Goal: Information Seeking & Learning: Understand process/instructions

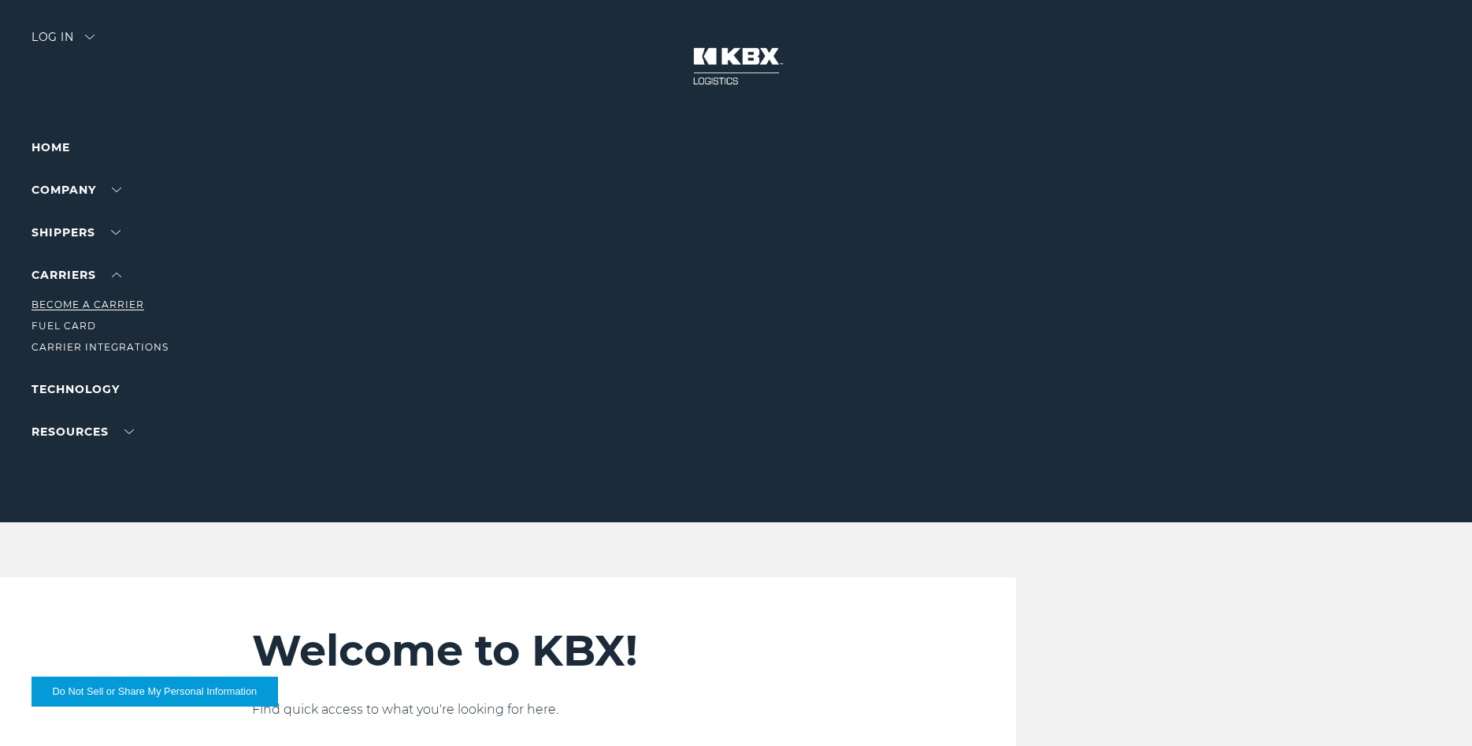
click at [94, 307] on link "Become a Carrier" at bounding box center [88, 304] width 113 height 12
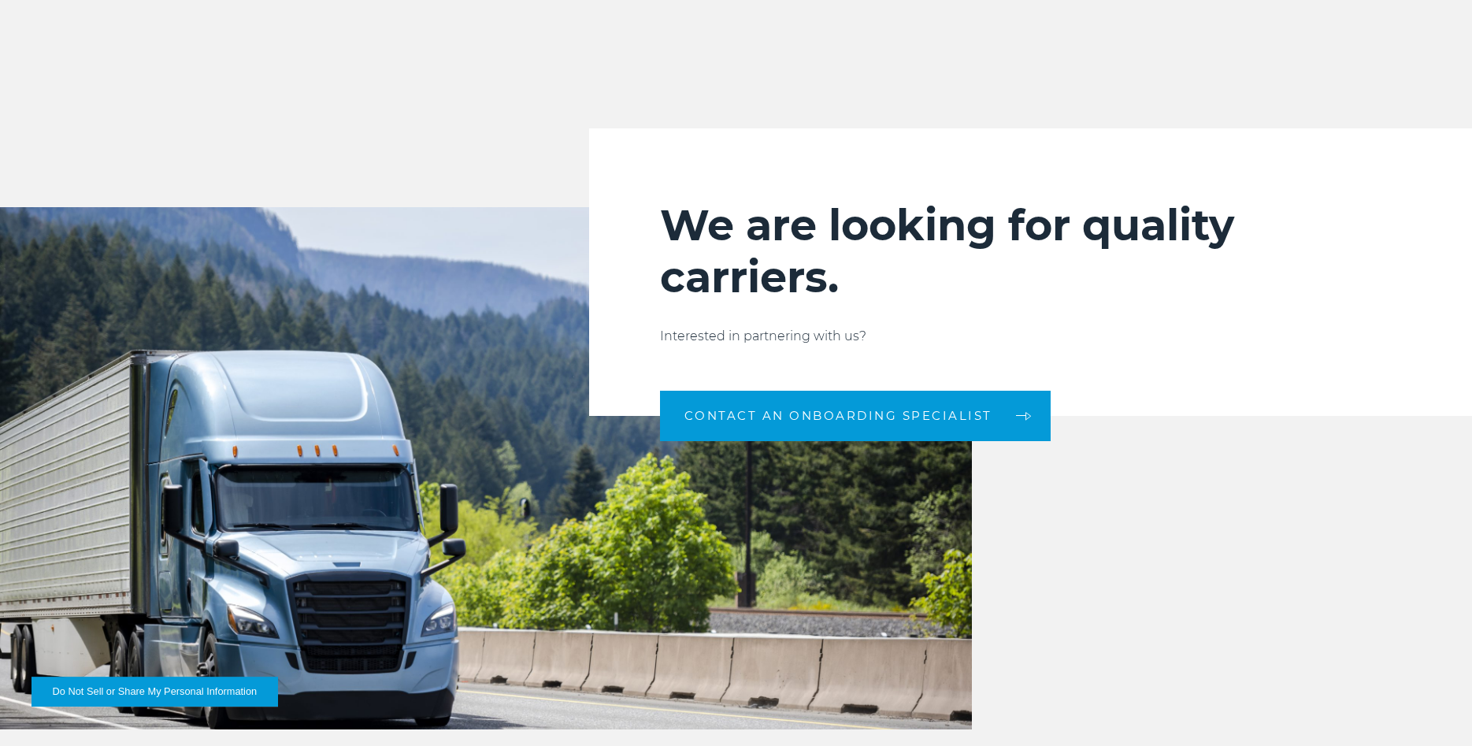
scroll to position [1607, 0]
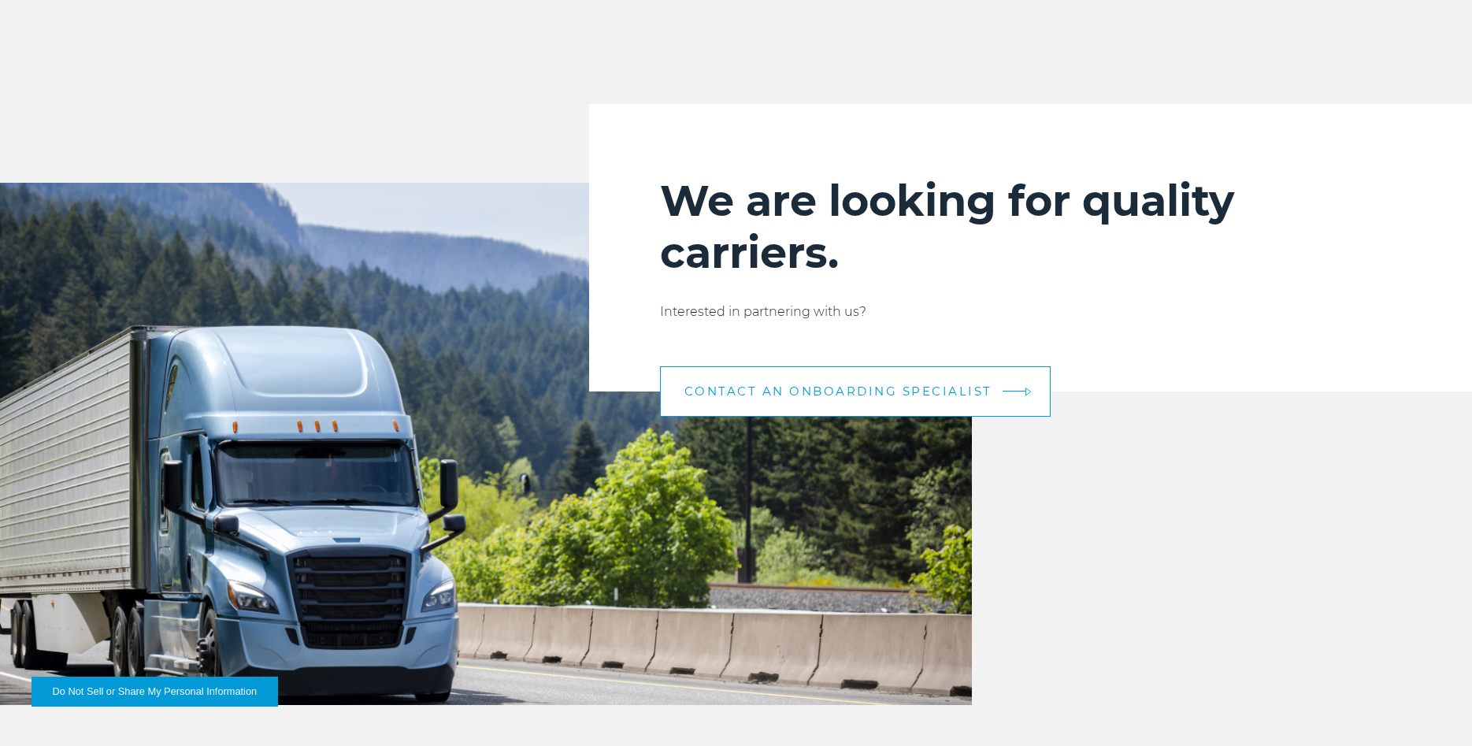
click at [781, 397] on span "CONTACT AN ONBOARDING SPECIALIST" at bounding box center [838, 391] width 308 height 12
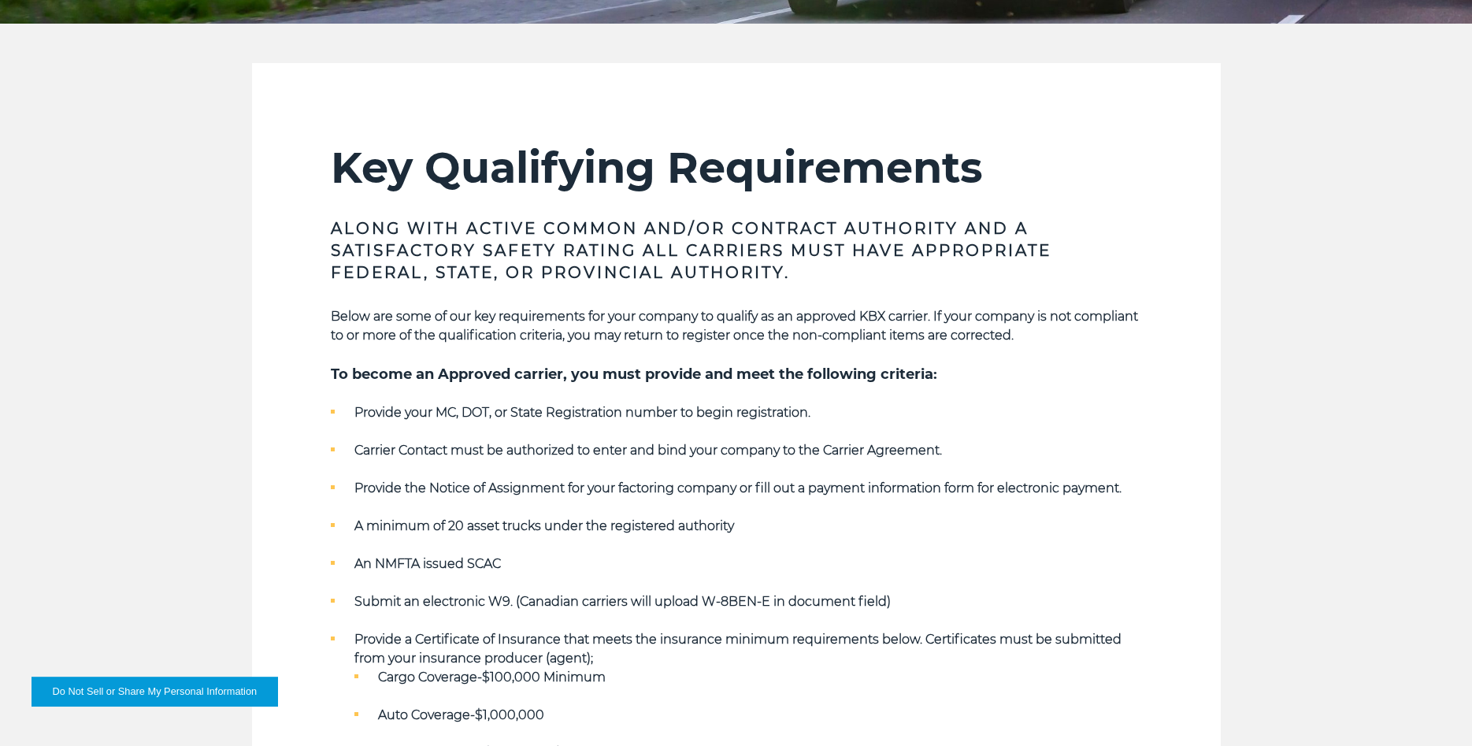
scroll to position [161, 0]
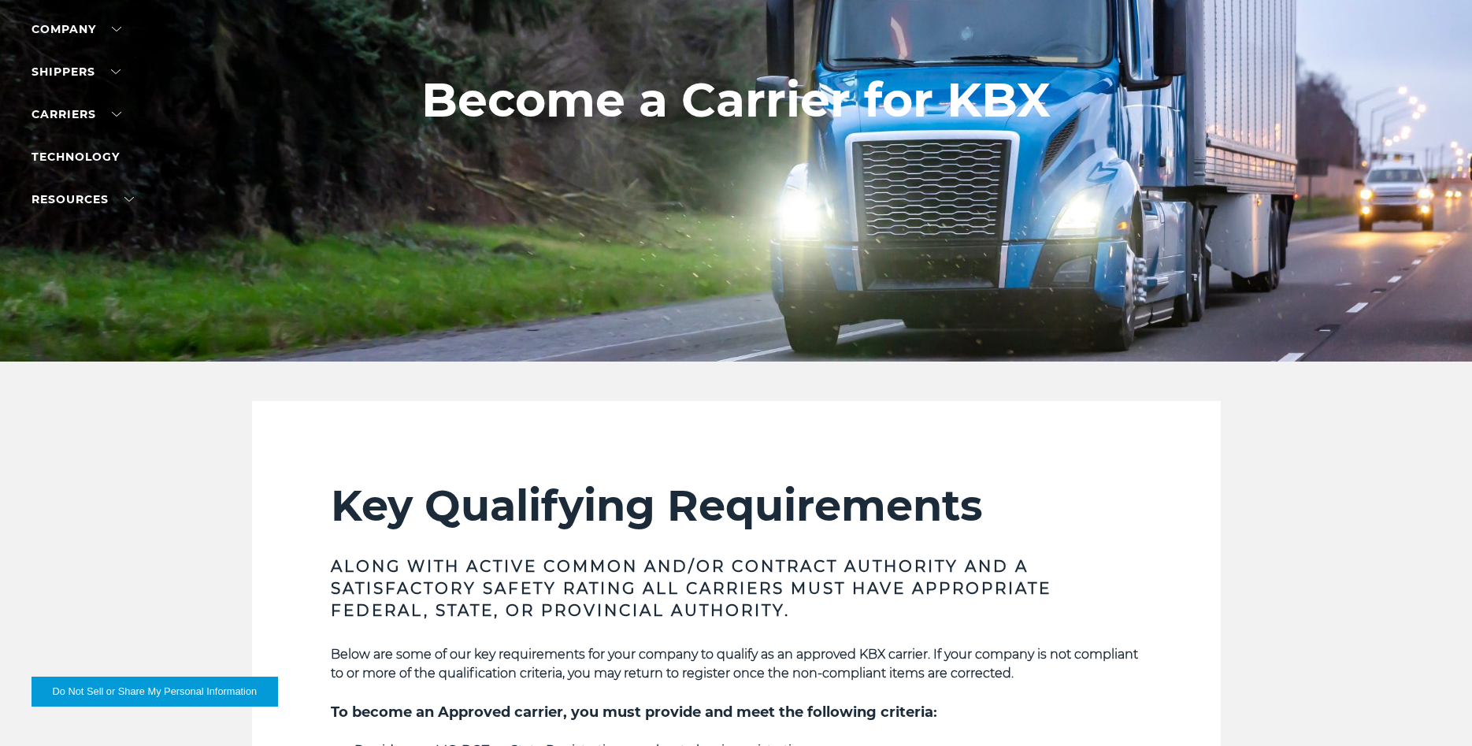
click at [168, 693] on button "Do Not Sell or Share My Personal Information" at bounding box center [155, 691] width 246 height 30
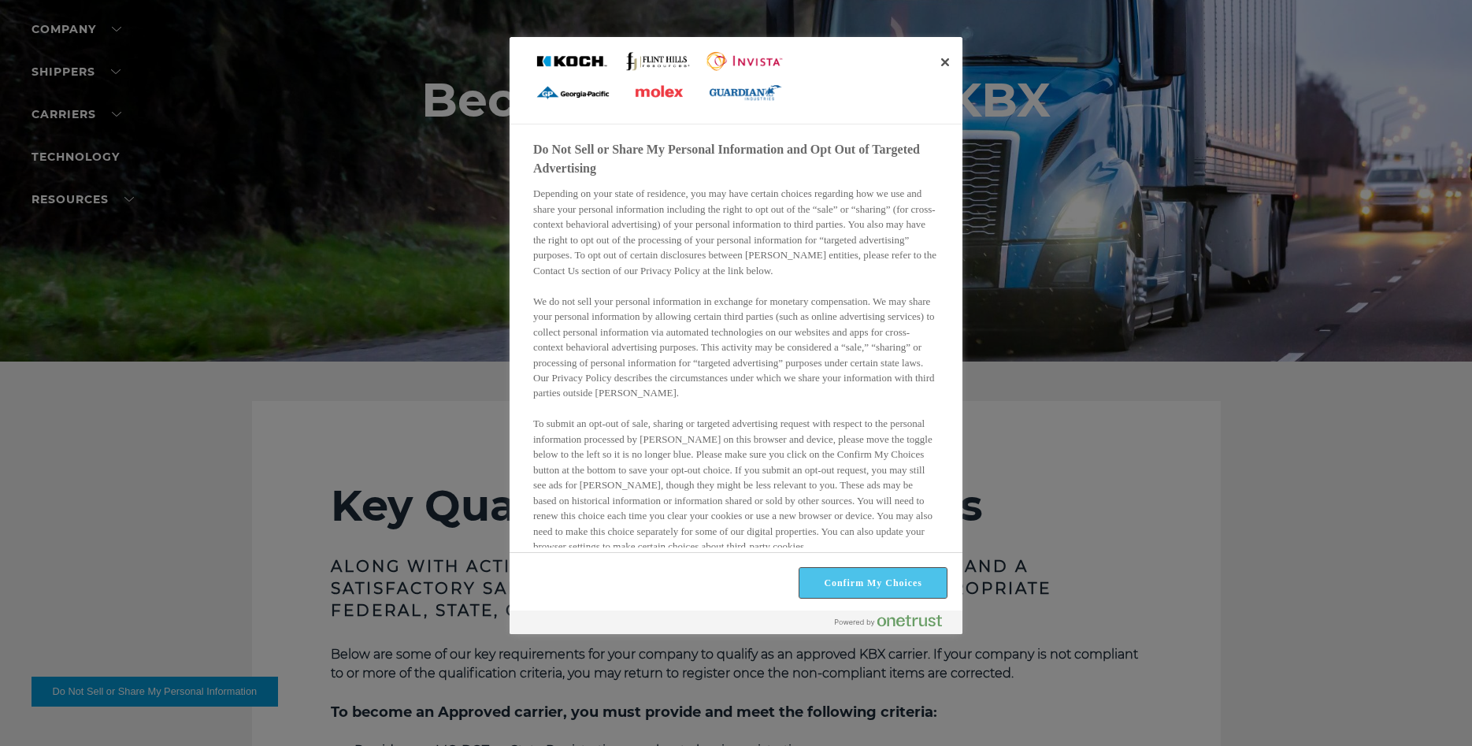
click at [864, 584] on button "Confirm My Choices" at bounding box center [872, 583] width 147 height 30
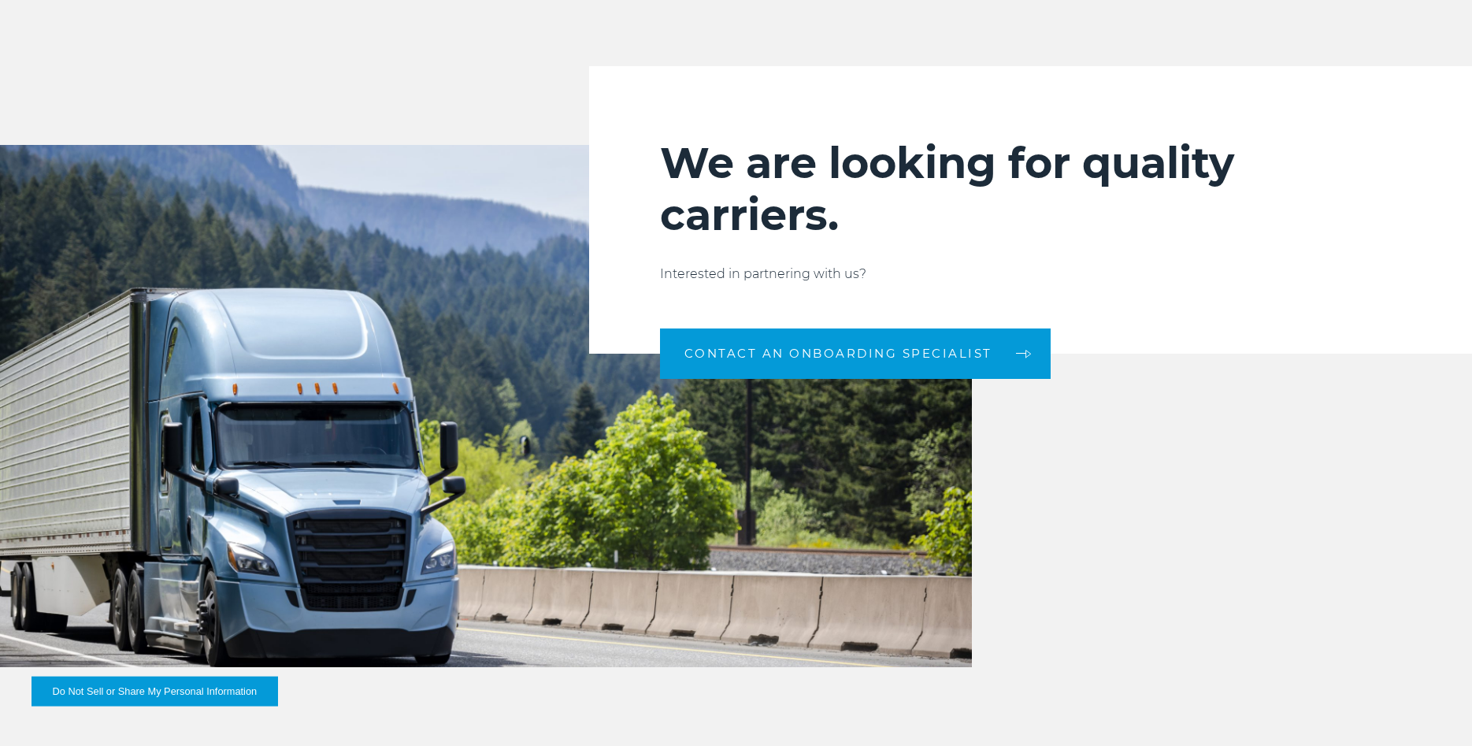
scroll to position [1767, 0]
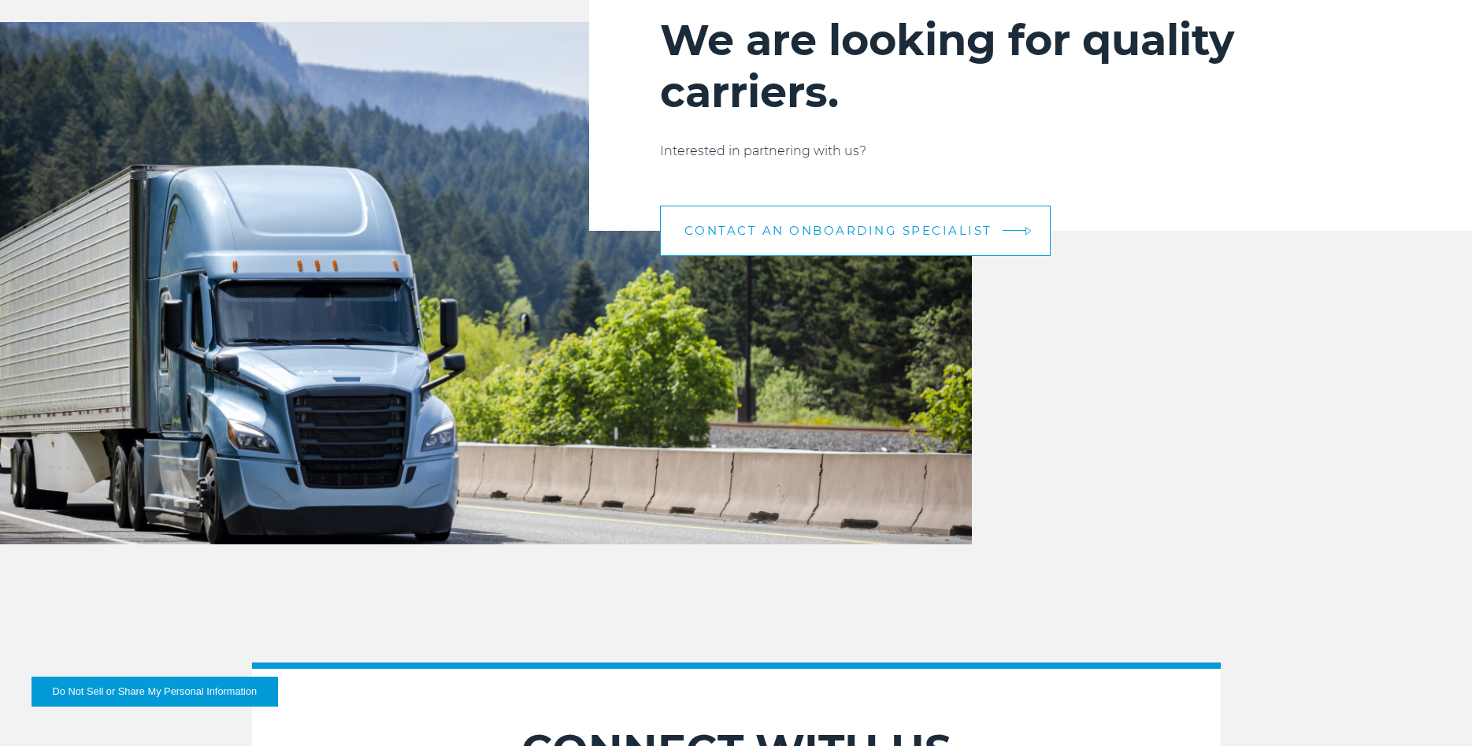
click at [745, 256] on link "CONTACT AN ONBOARDING SPECIALIST" at bounding box center [855, 231] width 391 height 50
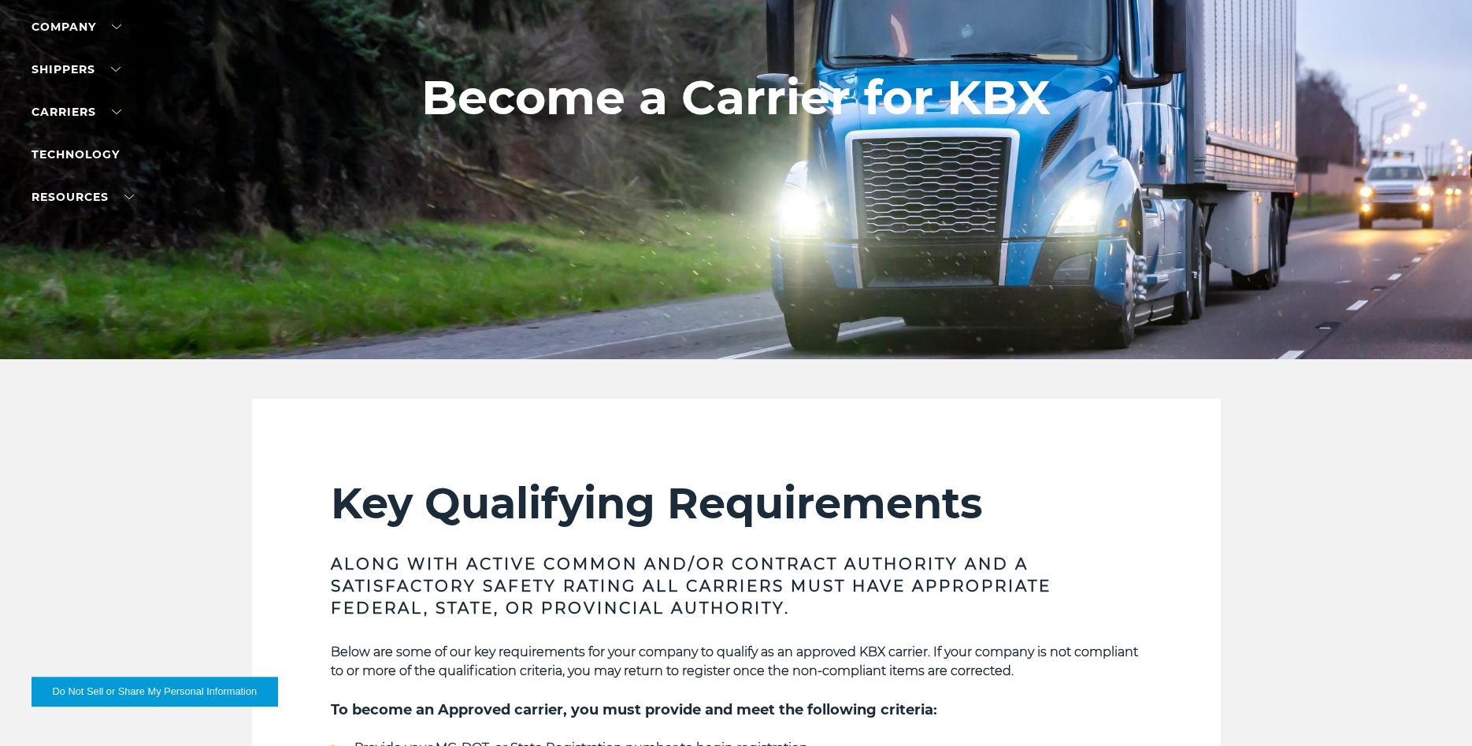
scroll to position [0, 0]
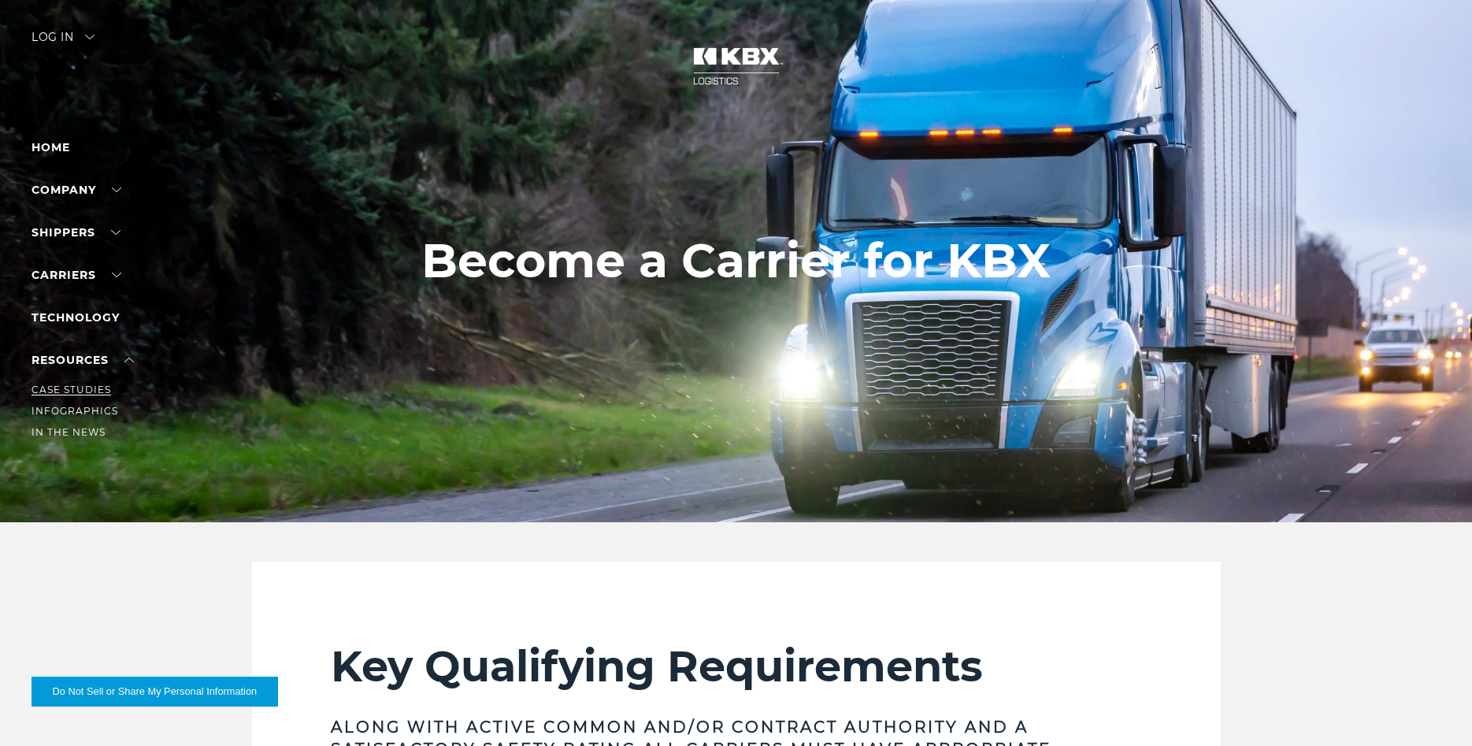
click at [76, 384] on link "Case Studies" at bounding box center [72, 390] width 80 height 12
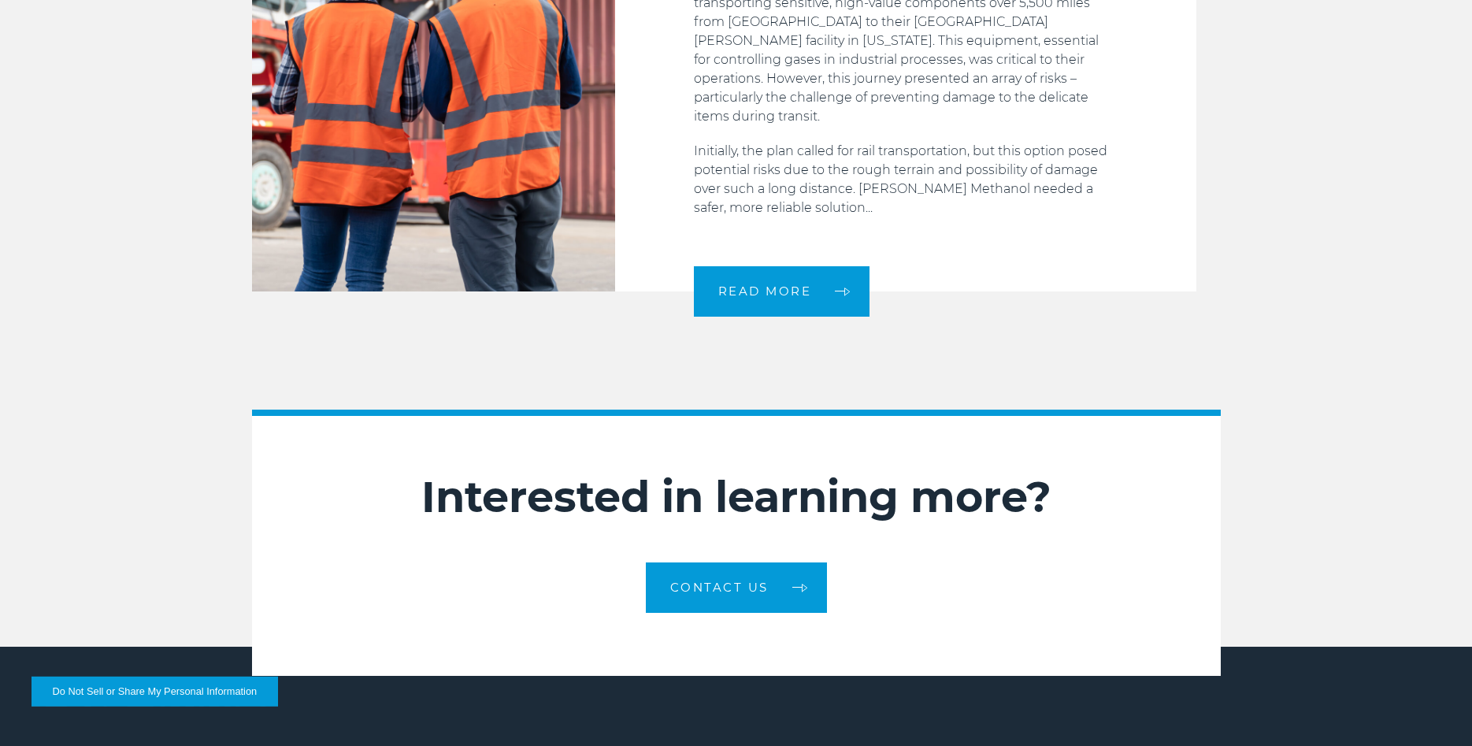
scroll to position [2570, 0]
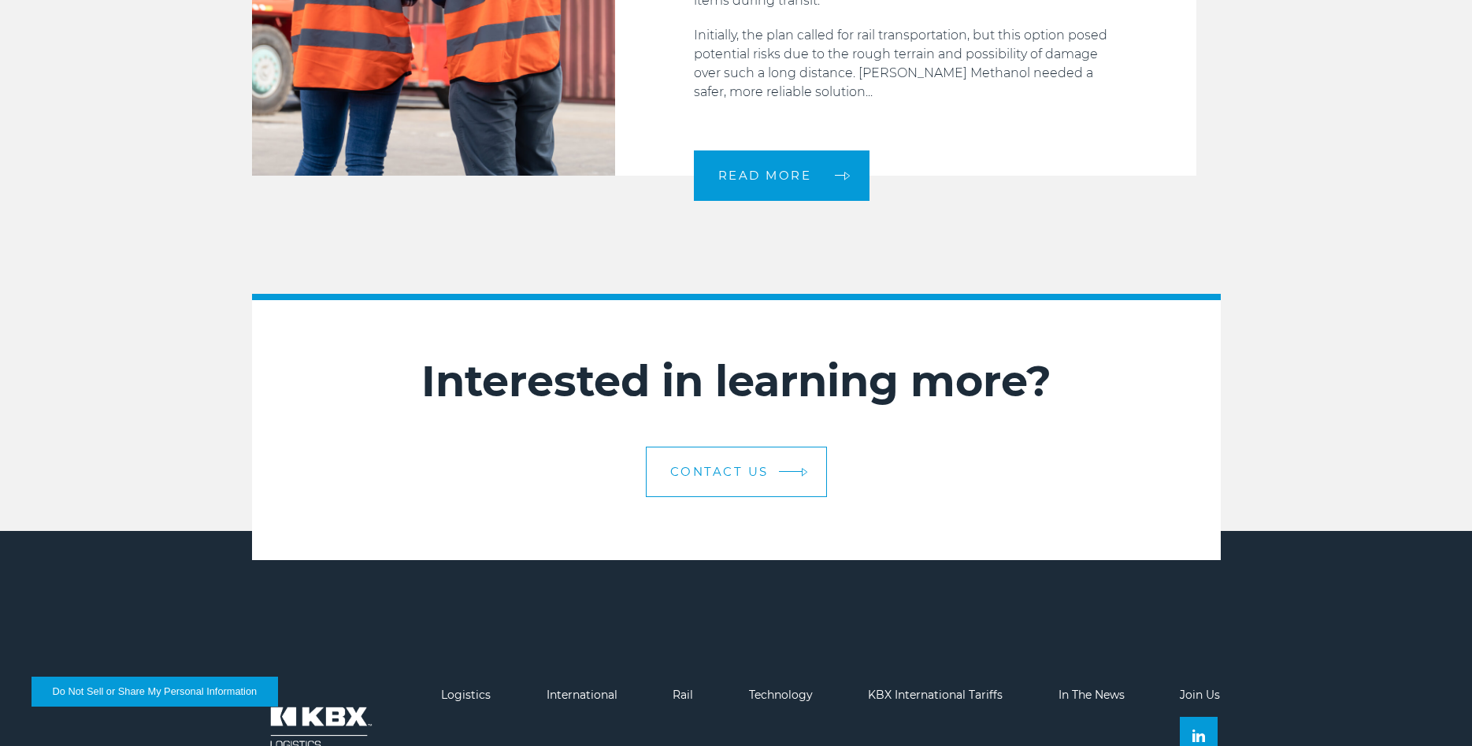
click at [691, 447] on link "CONTACT US" at bounding box center [736, 472] width 181 height 50
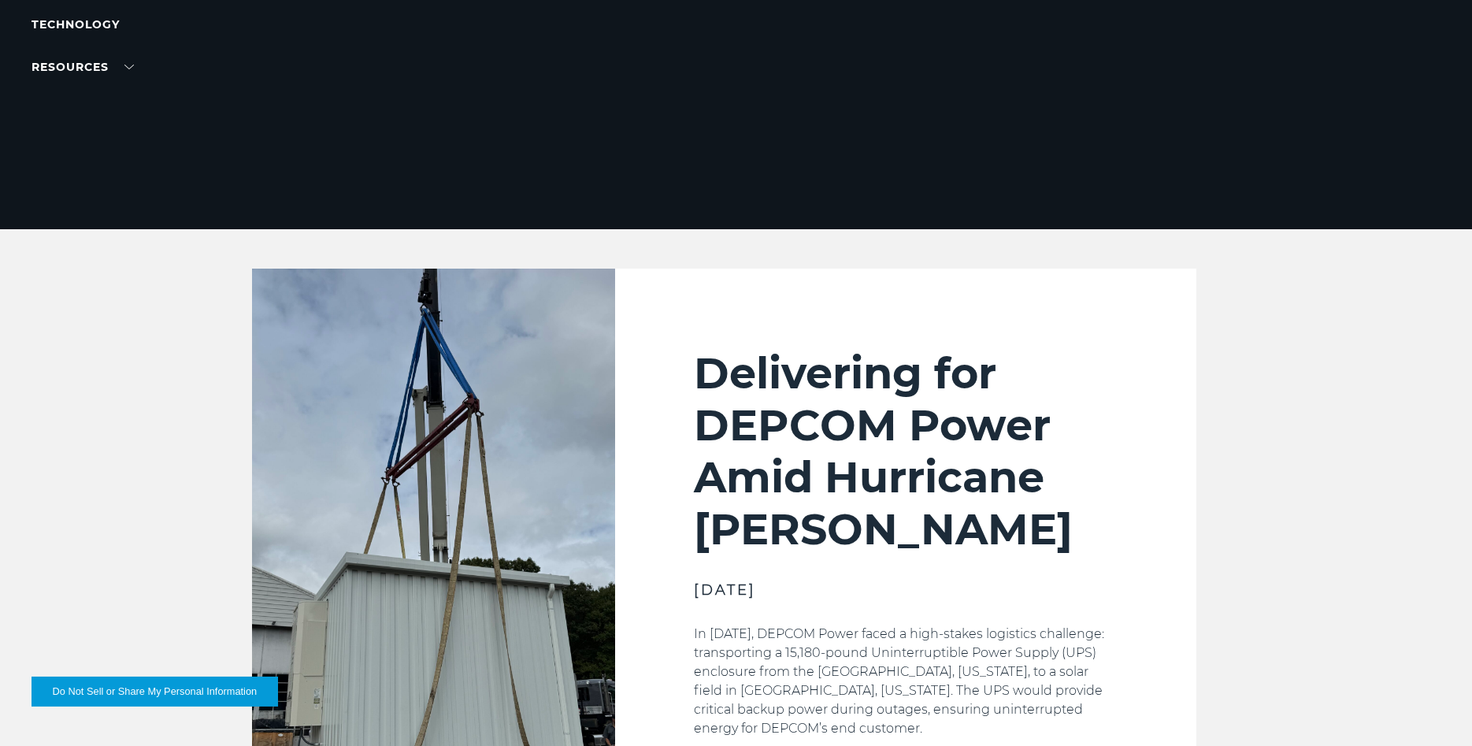
scroll to position [0, 0]
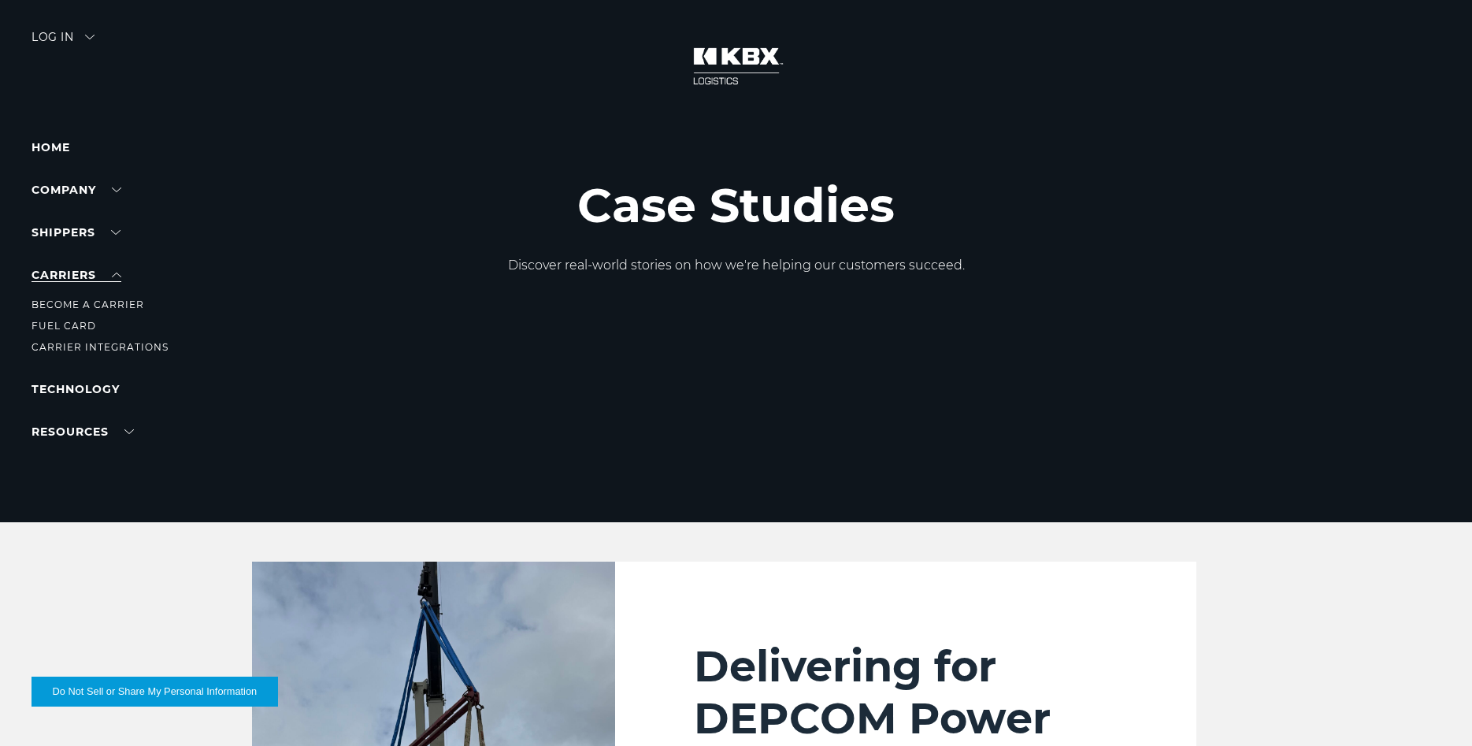
click at [92, 280] on link "Carriers" at bounding box center [77, 275] width 90 height 14
click at [106, 350] on link "Carrier Integrations" at bounding box center [100, 347] width 137 height 12
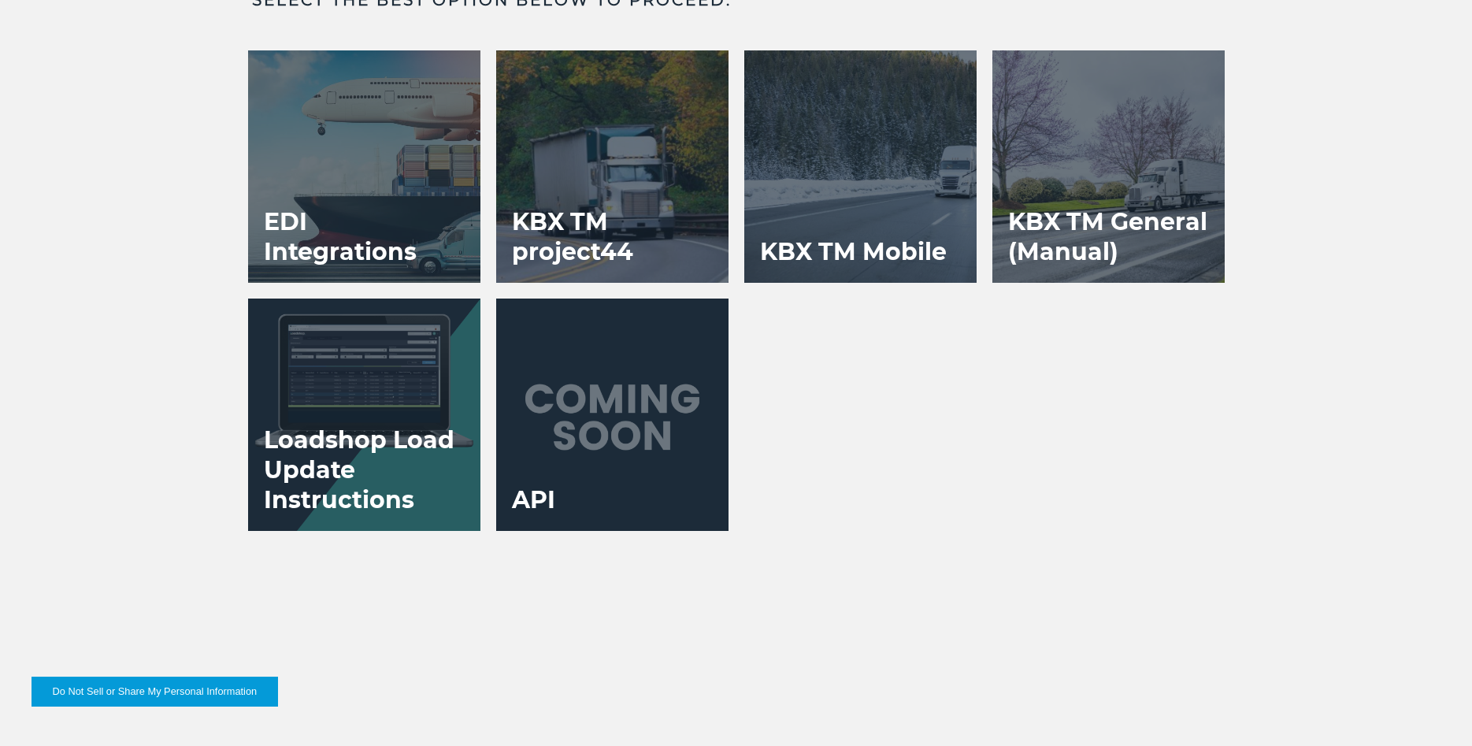
scroll to position [3293, 0]
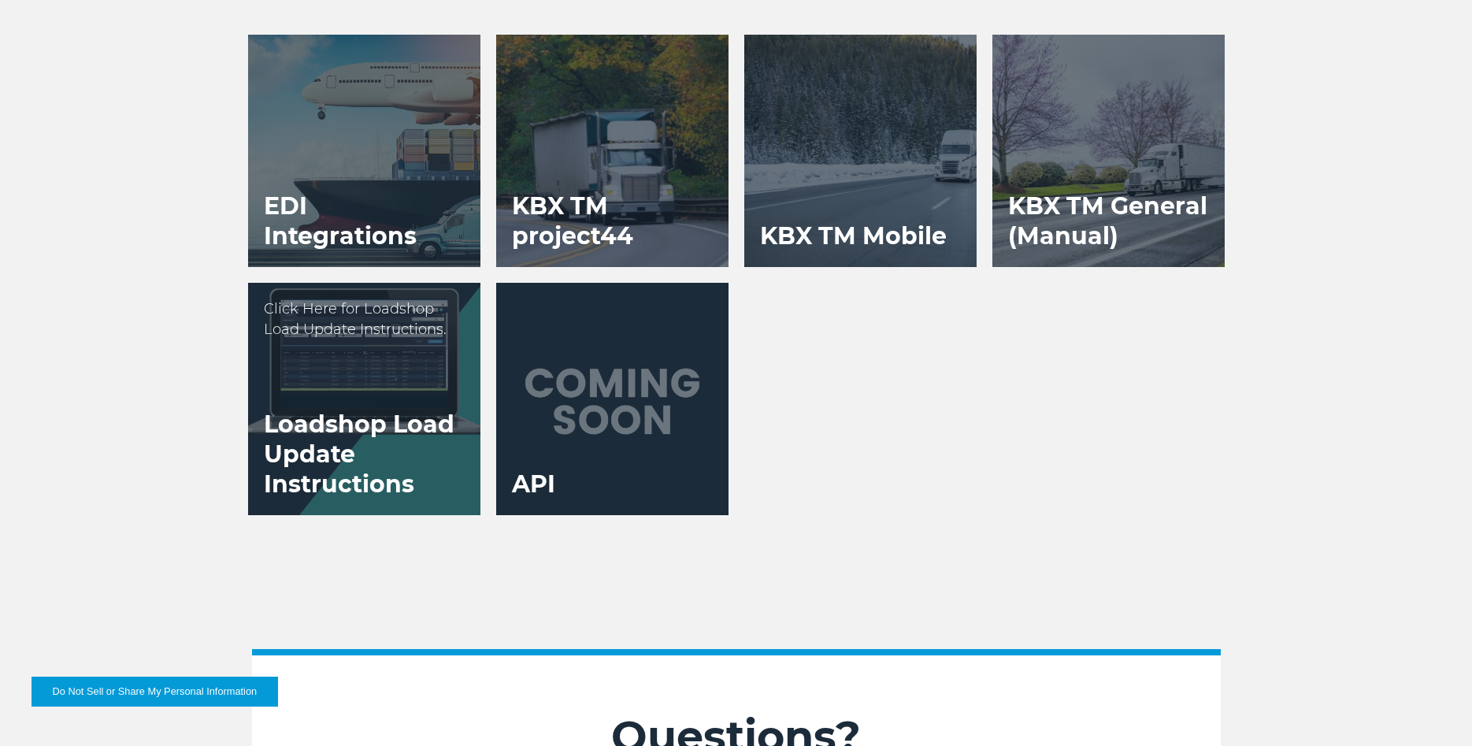
click at [316, 422] on h3 "Loadshop Load Update Instructions" at bounding box center [364, 454] width 232 height 121
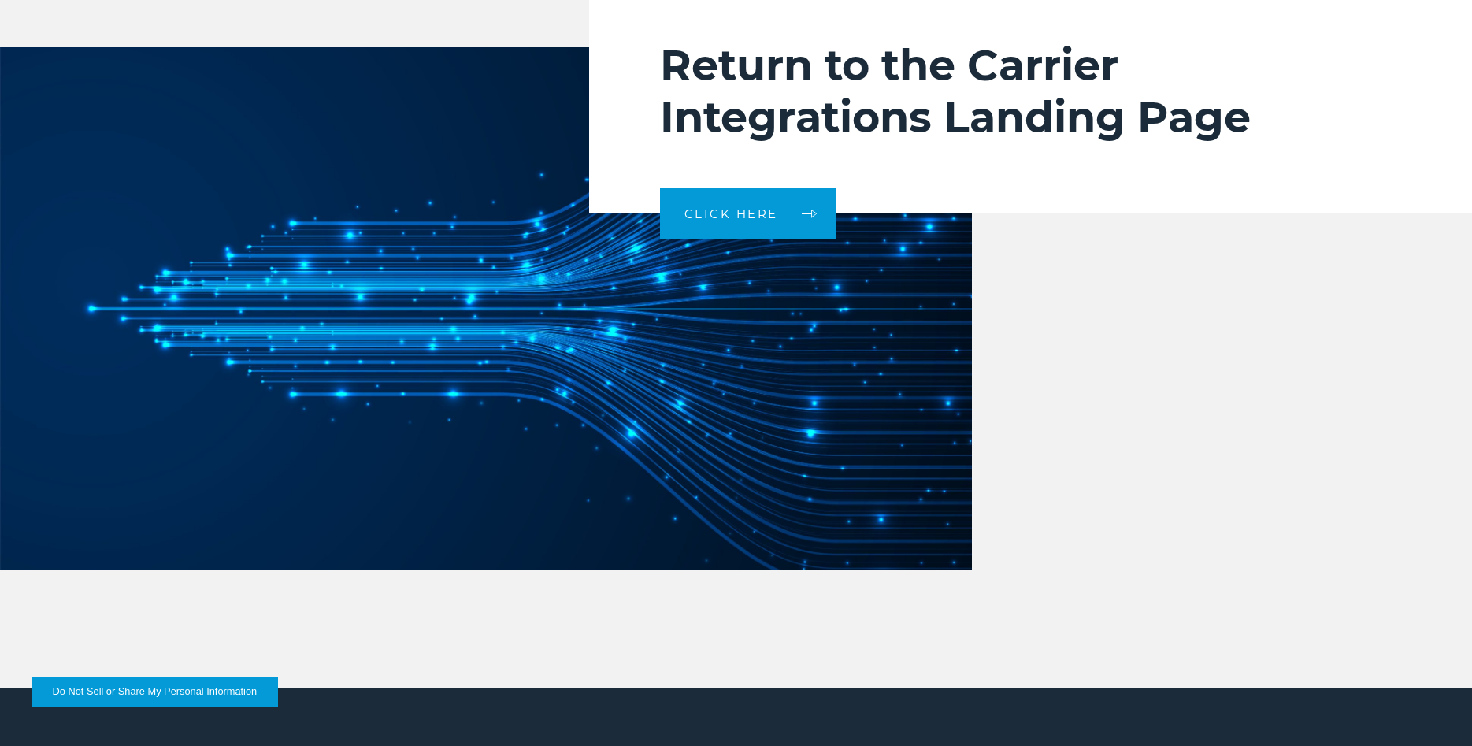
scroll to position [3374, 0]
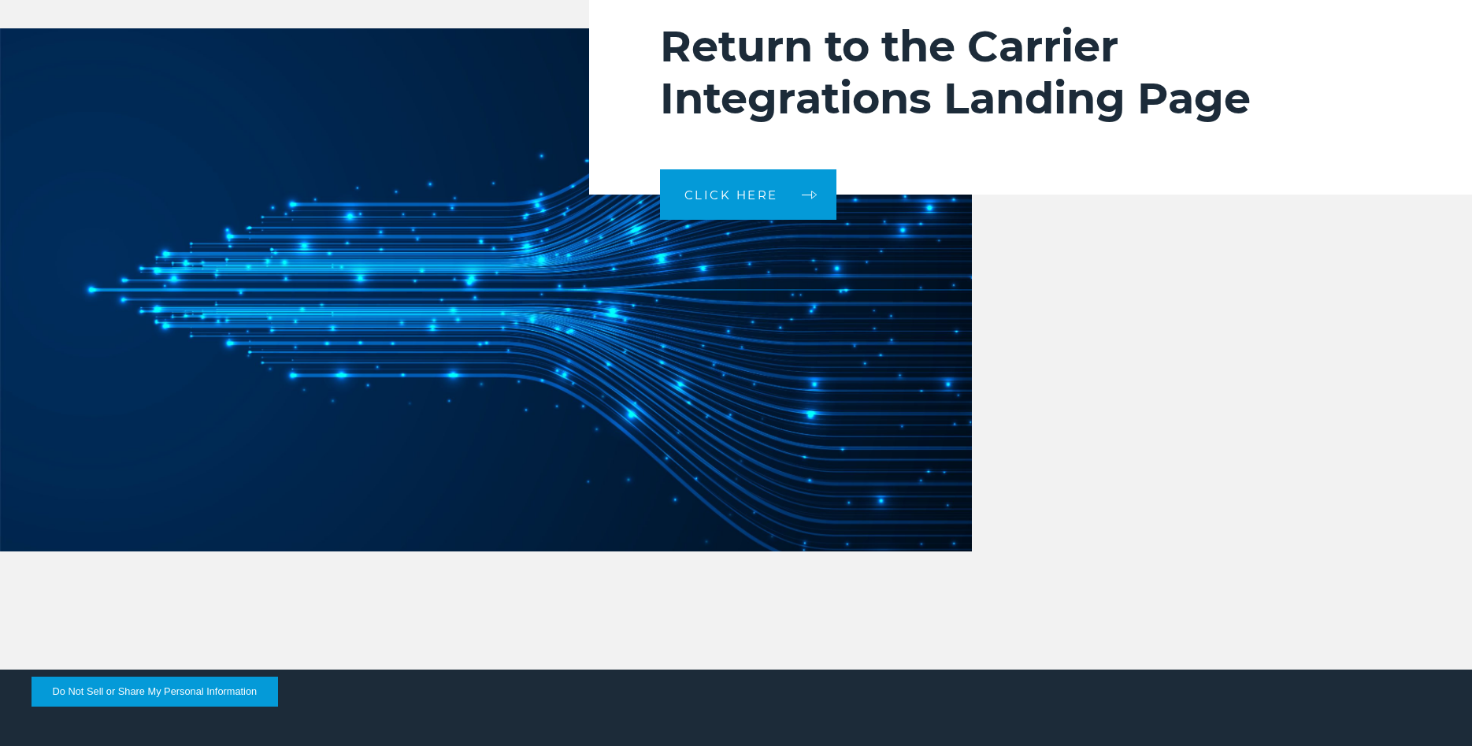
click at [754, 241] on img at bounding box center [486, 289] width 972 height 522
click at [753, 201] on span "Click here" at bounding box center [731, 195] width 94 height 12
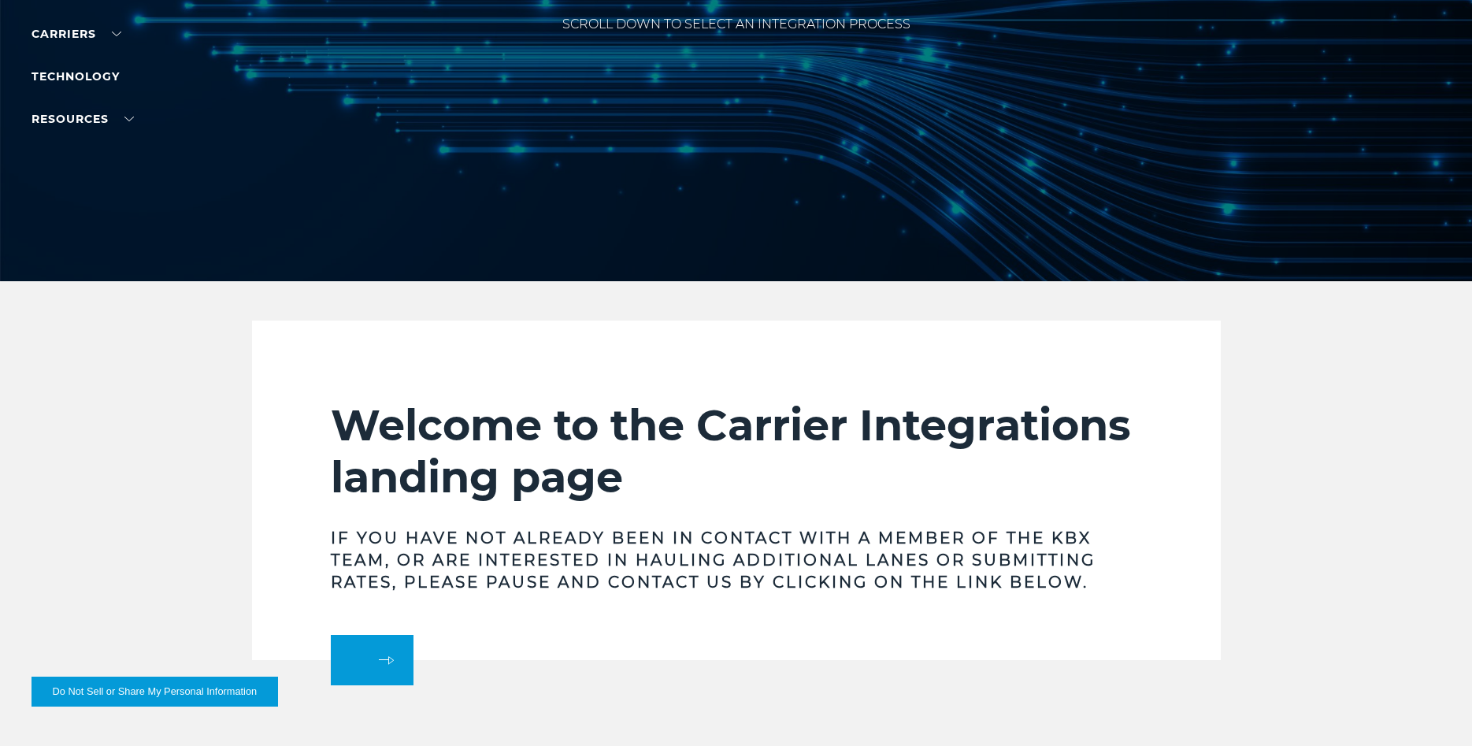
scroll to position [562, 0]
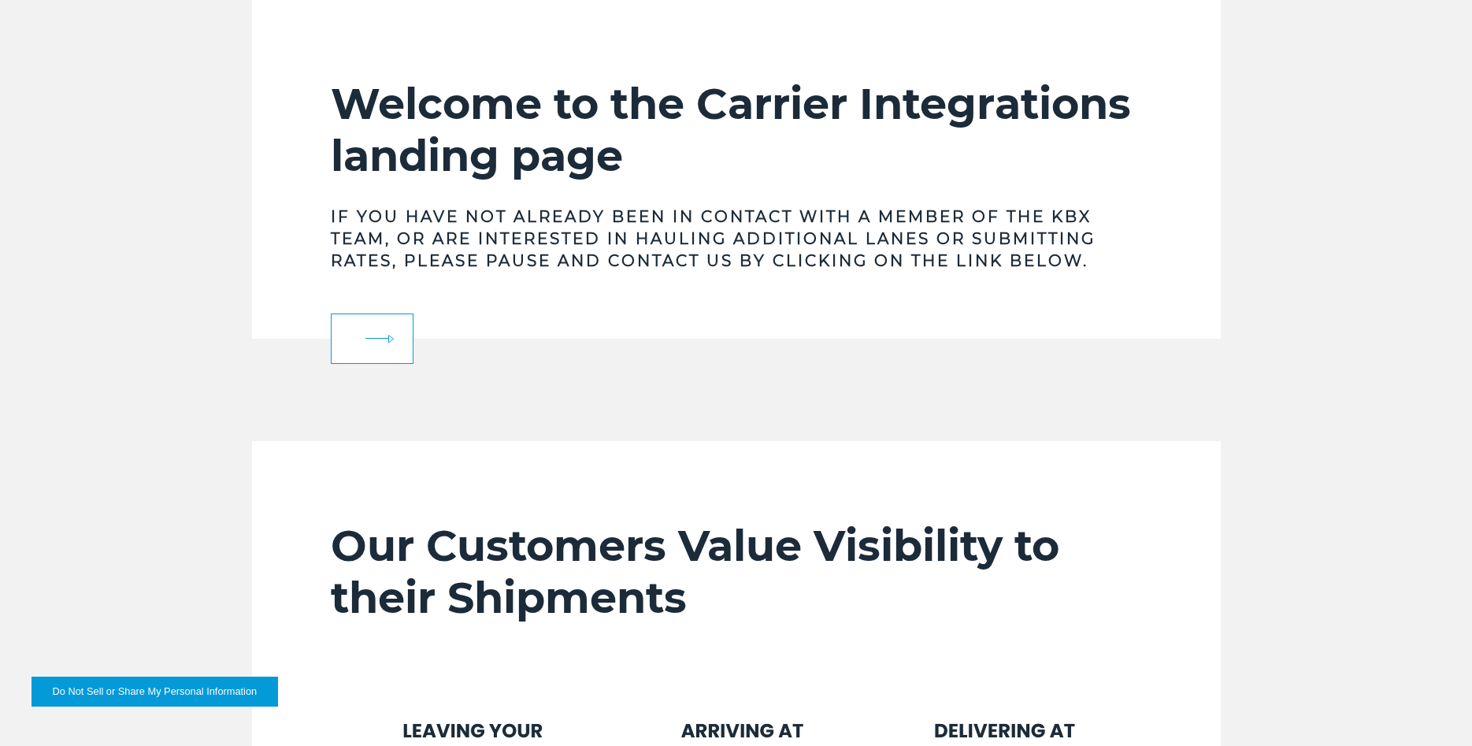
click at [361, 352] on link at bounding box center [372, 338] width 83 height 50
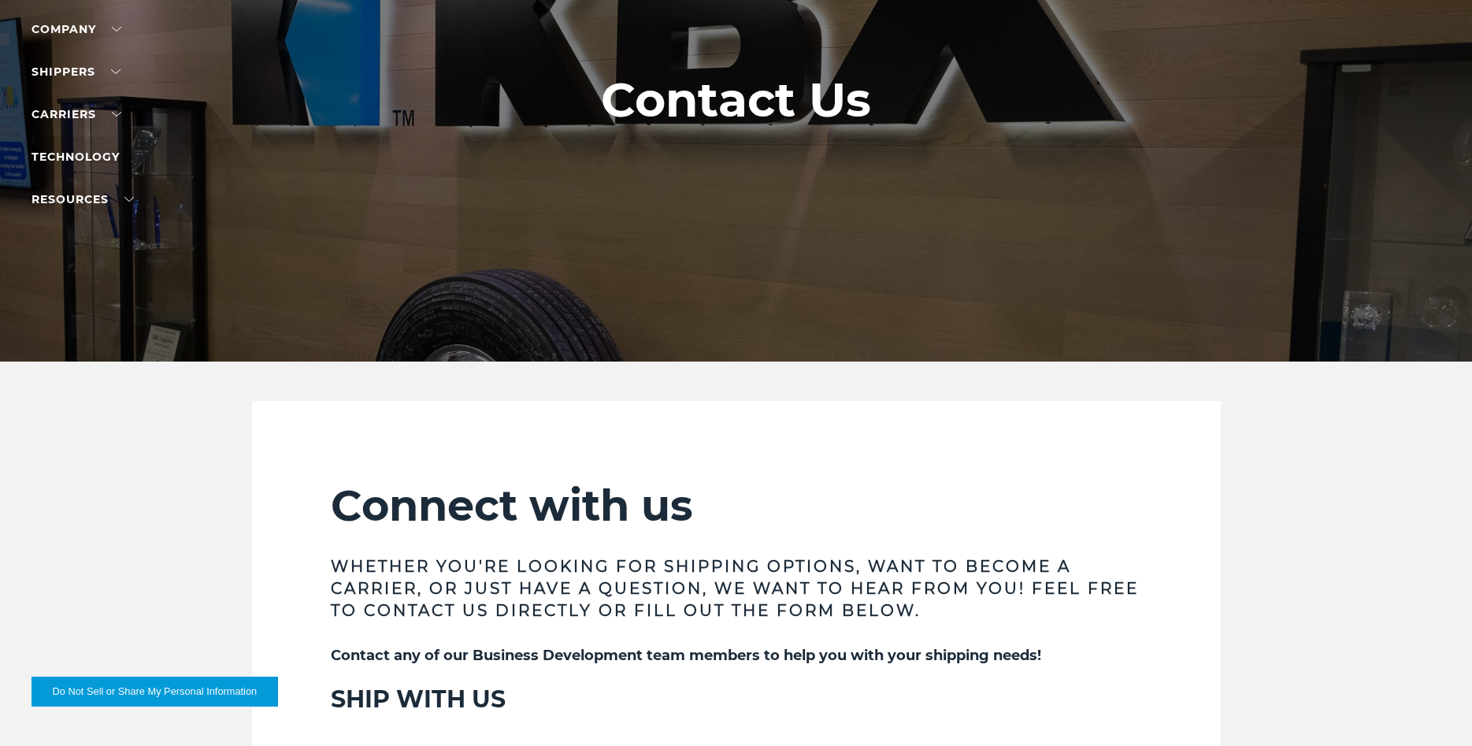
scroll to position [1507, 0]
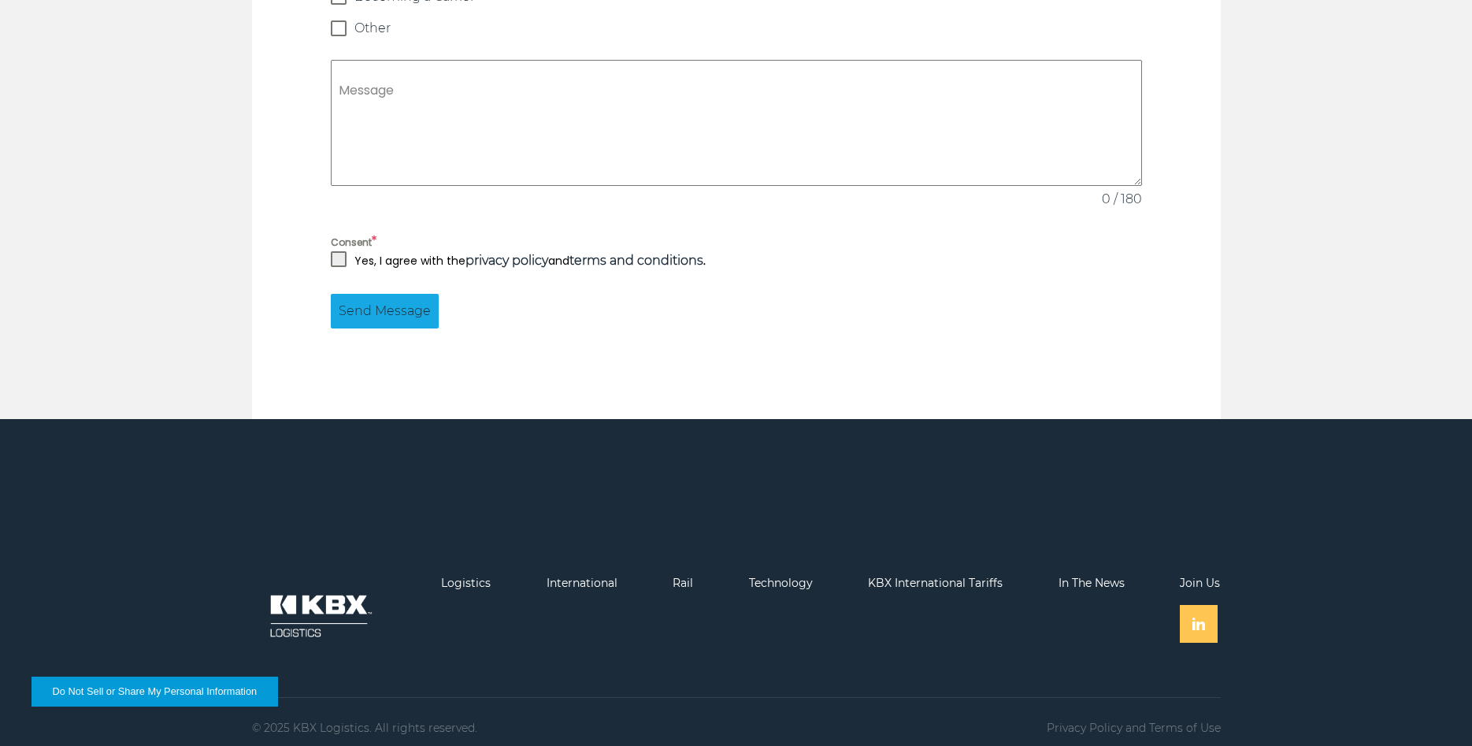
click at [1196, 617] on img at bounding box center [1198, 623] width 13 height 13
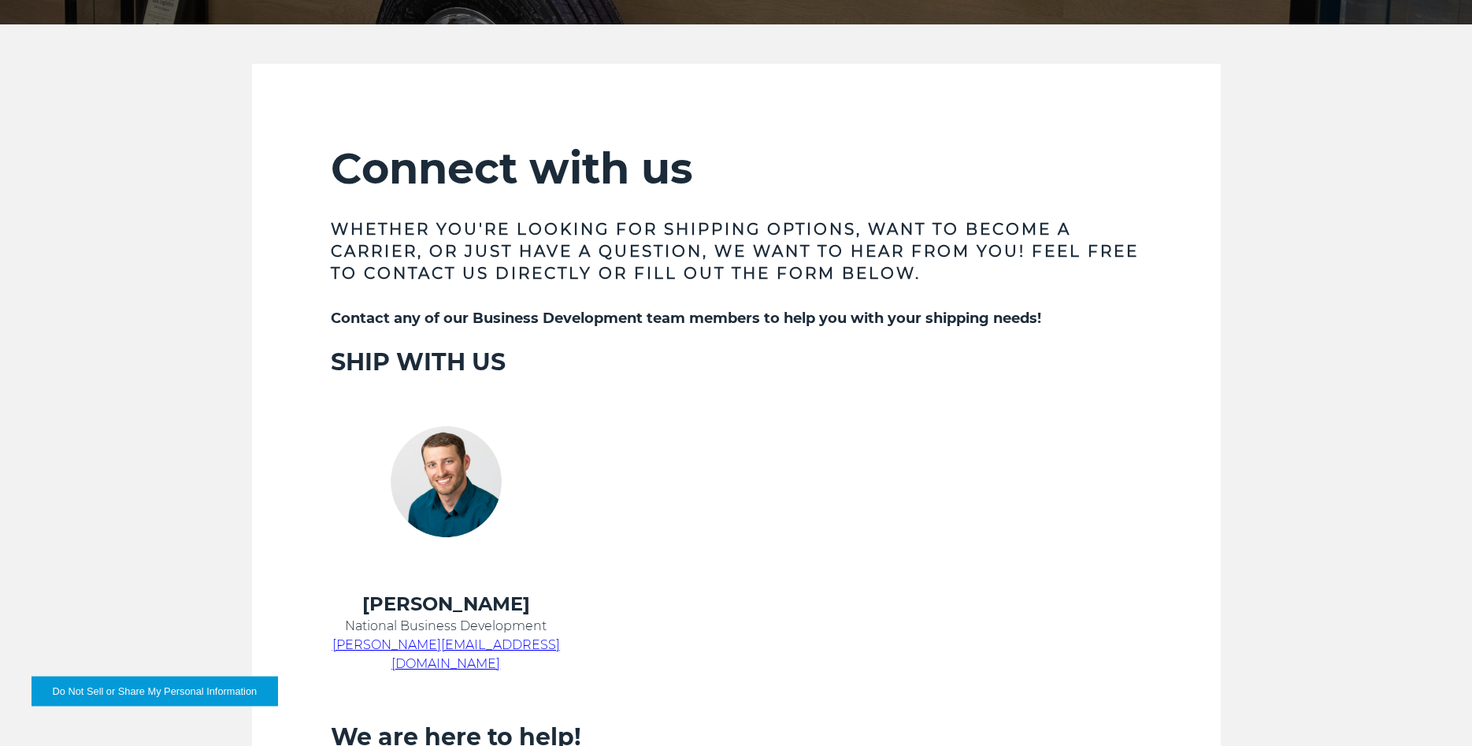
scroll to position [0, 0]
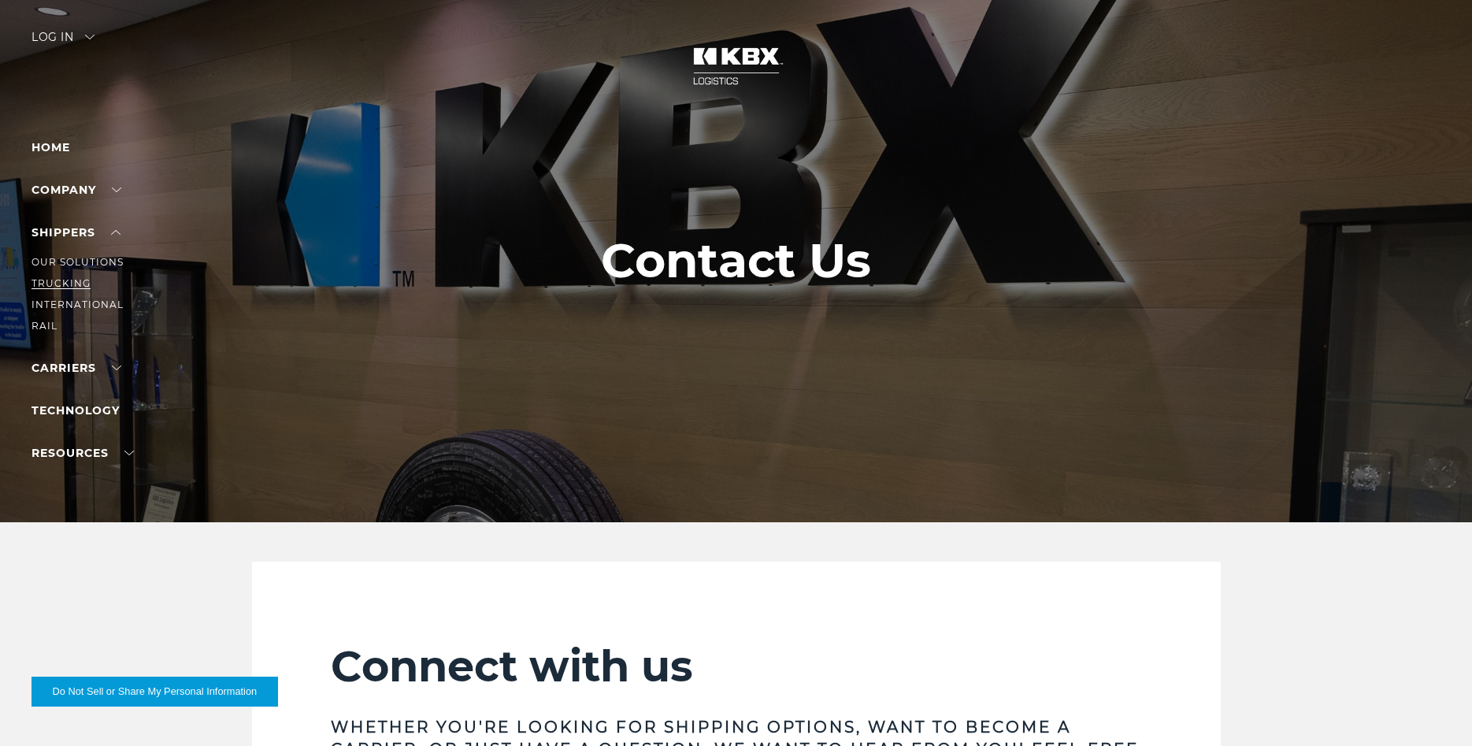
click at [82, 285] on link "Trucking" at bounding box center [61, 283] width 59 height 12
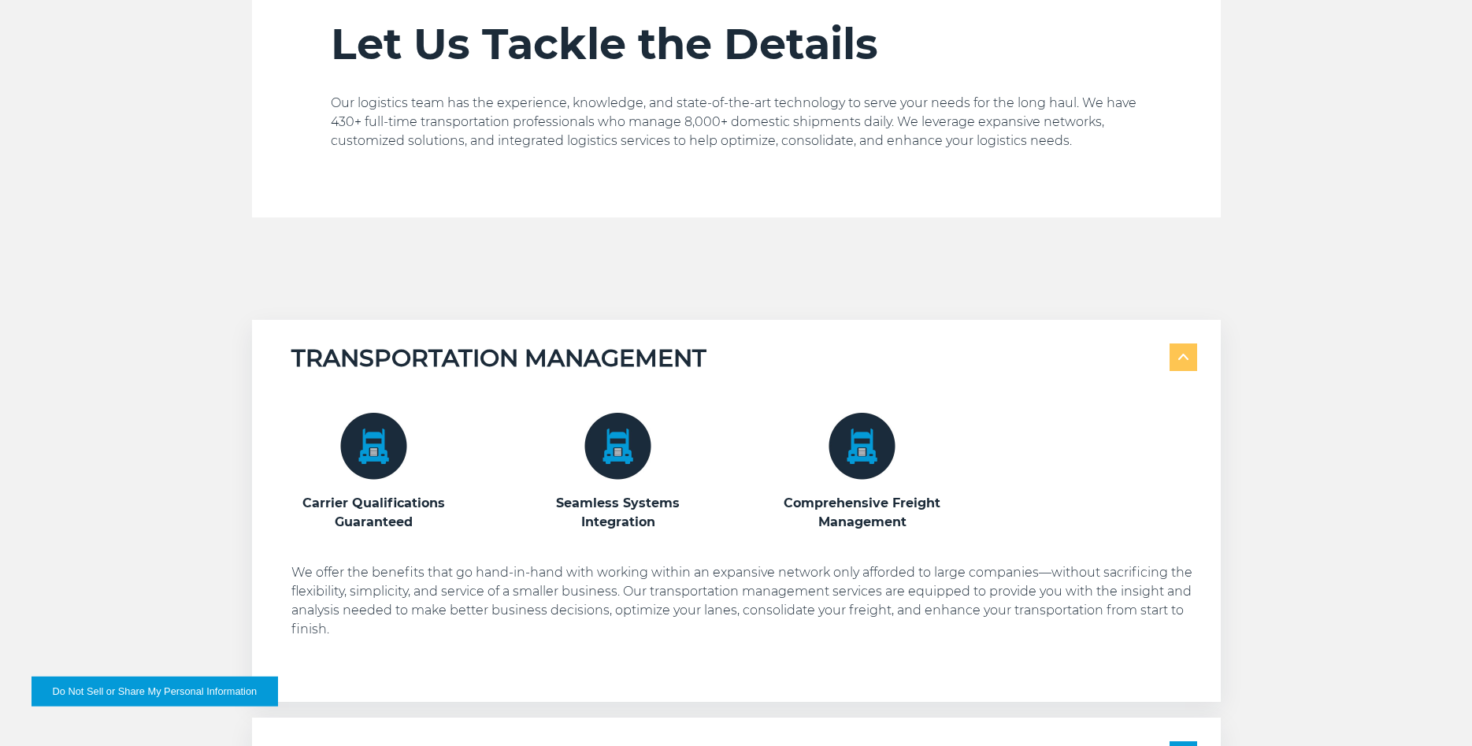
scroll to position [643, 0]
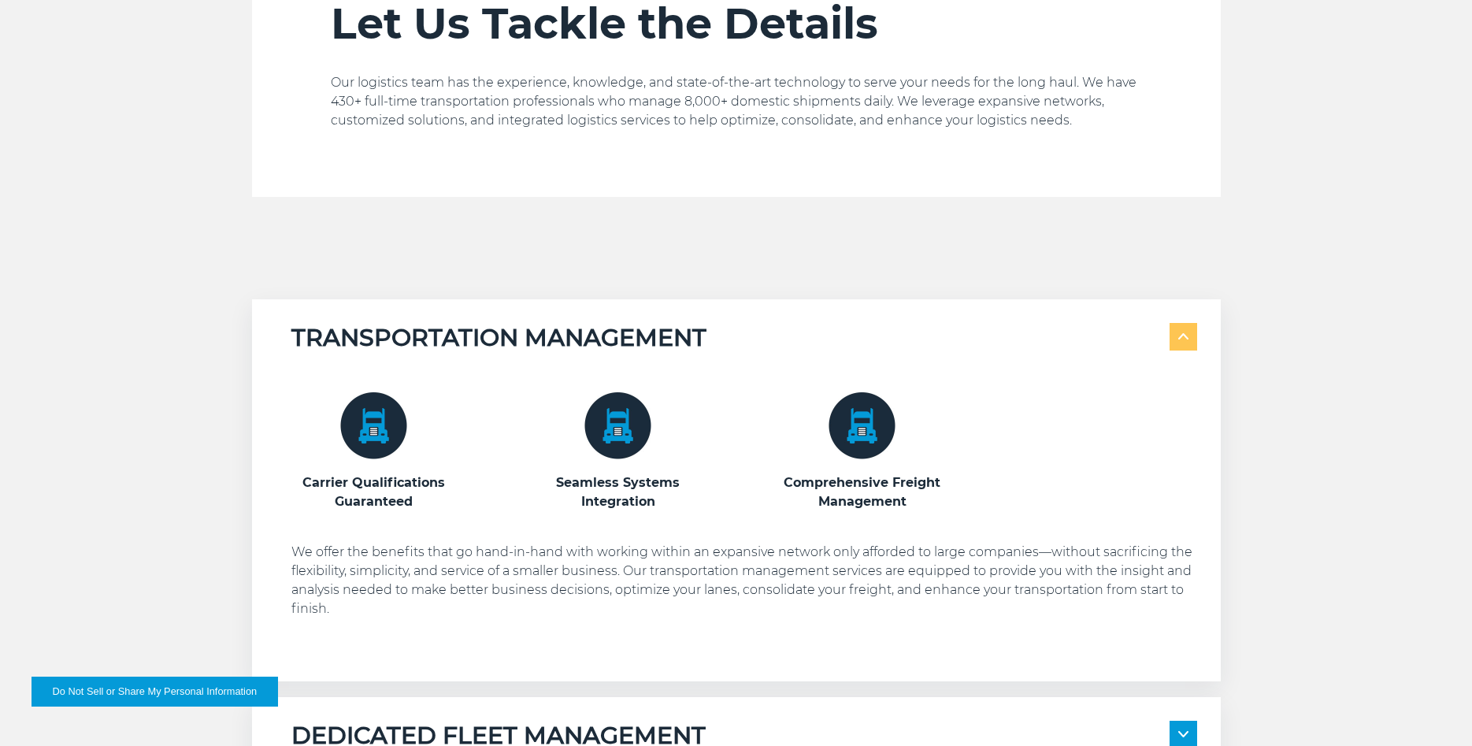
click at [600, 424] on img at bounding box center [617, 425] width 67 height 67
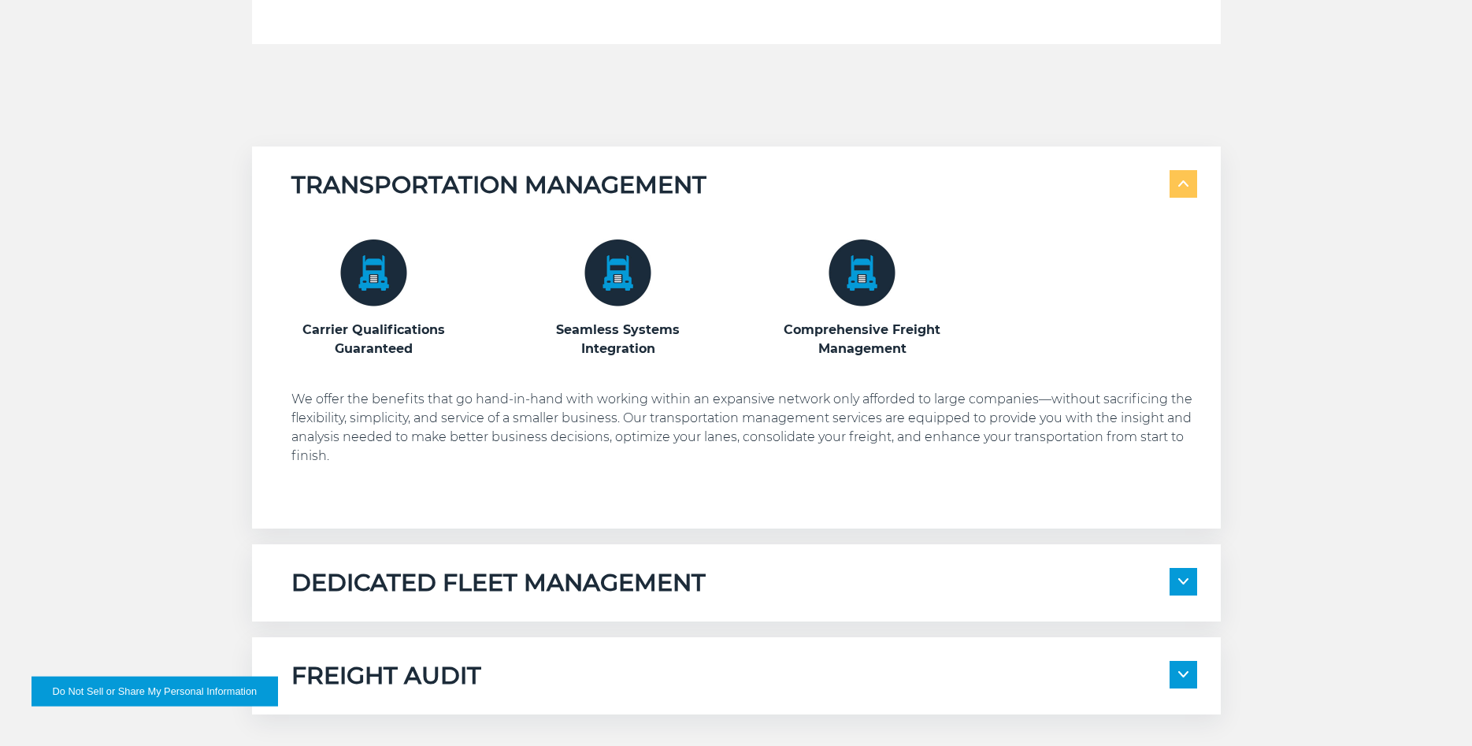
scroll to position [884, 0]
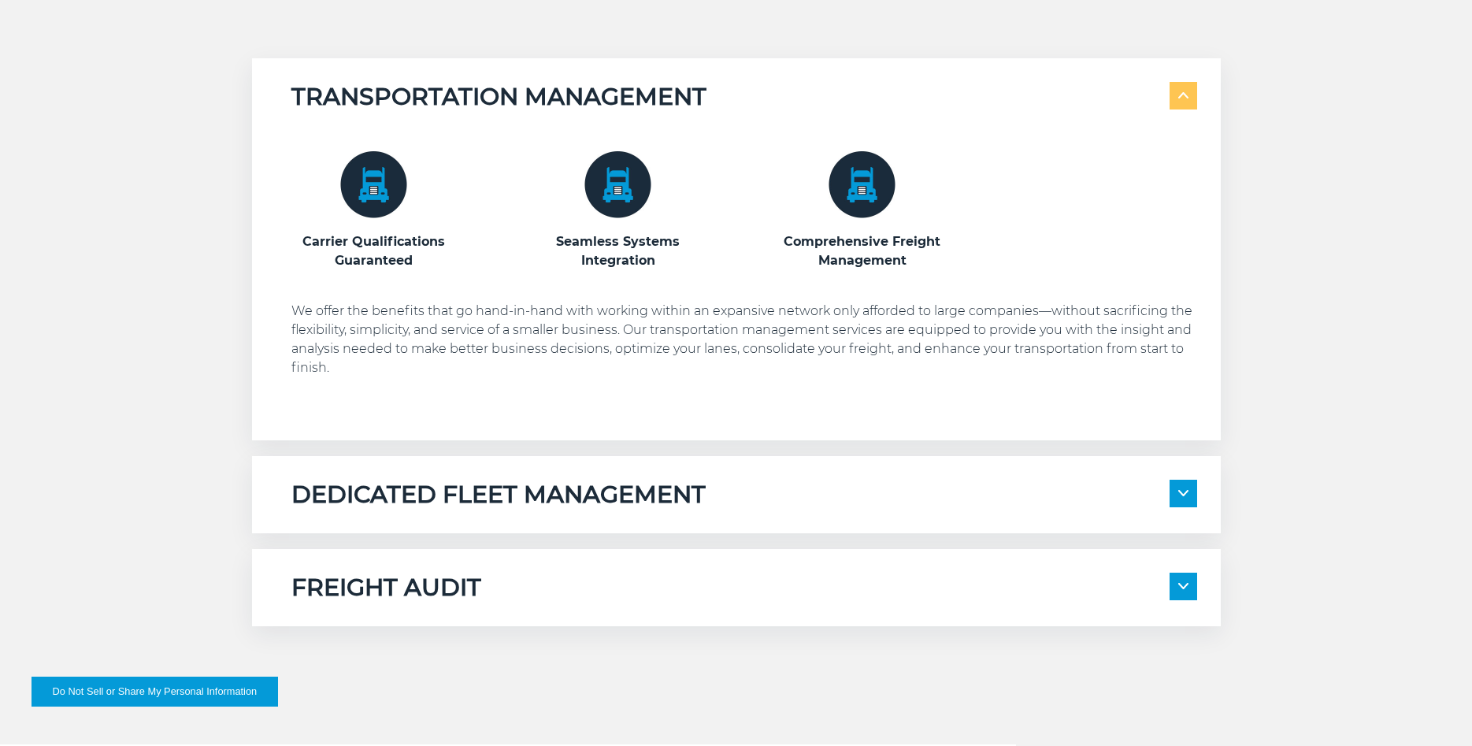
click at [524, 487] on h5 "DEDICATED FLEET MANAGEMENT" at bounding box center [498, 495] width 414 height 30
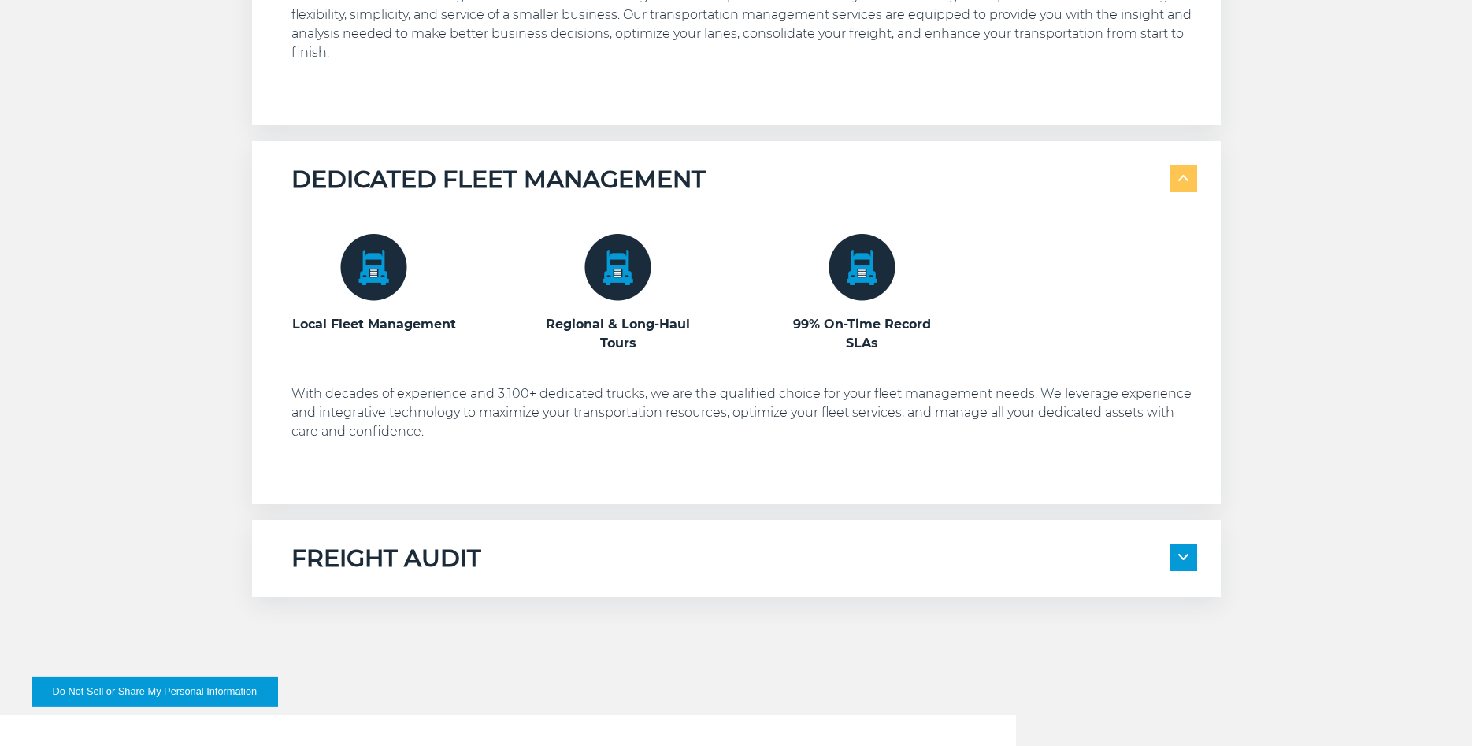
scroll to position [1205, 0]
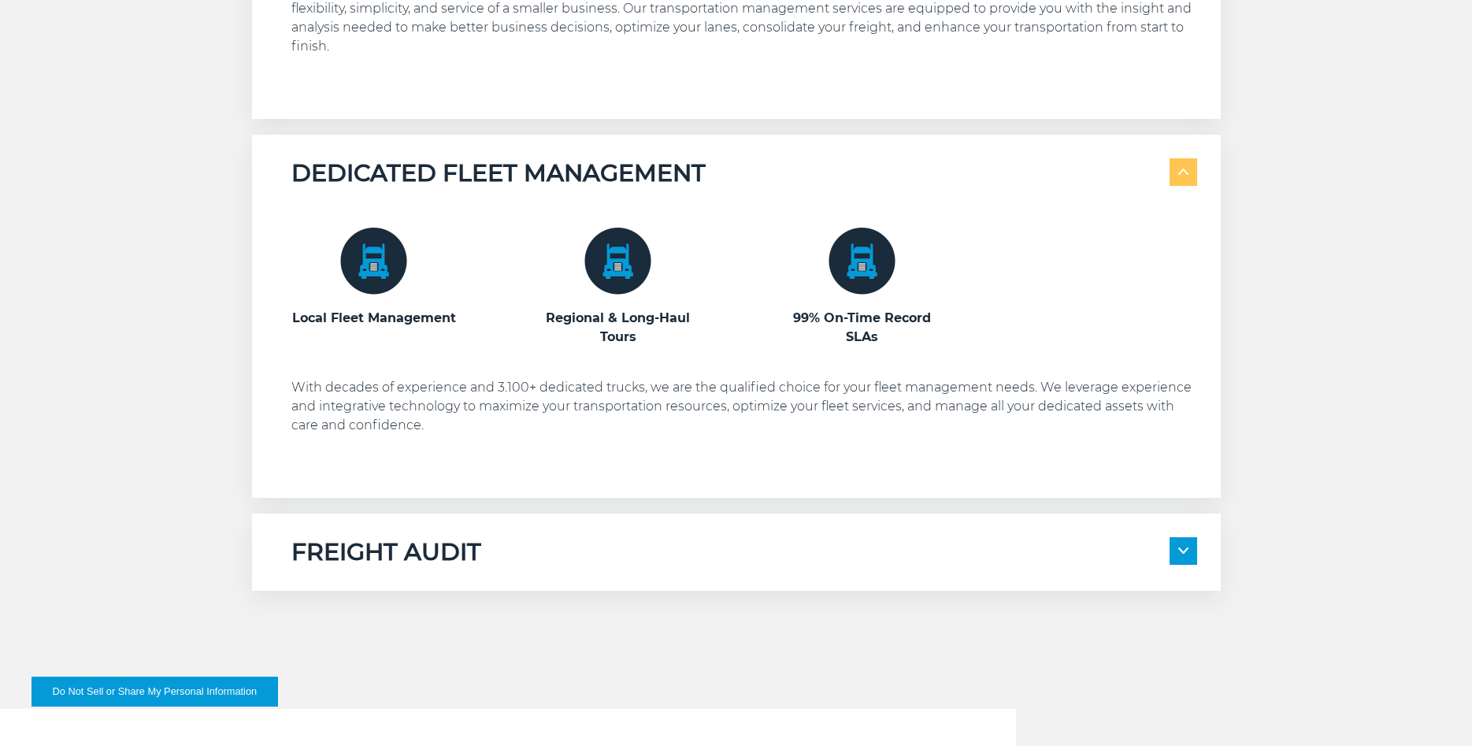
click at [435, 560] on h5 "FREIGHT AUDIT" at bounding box center [386, 552] width 190 height 30
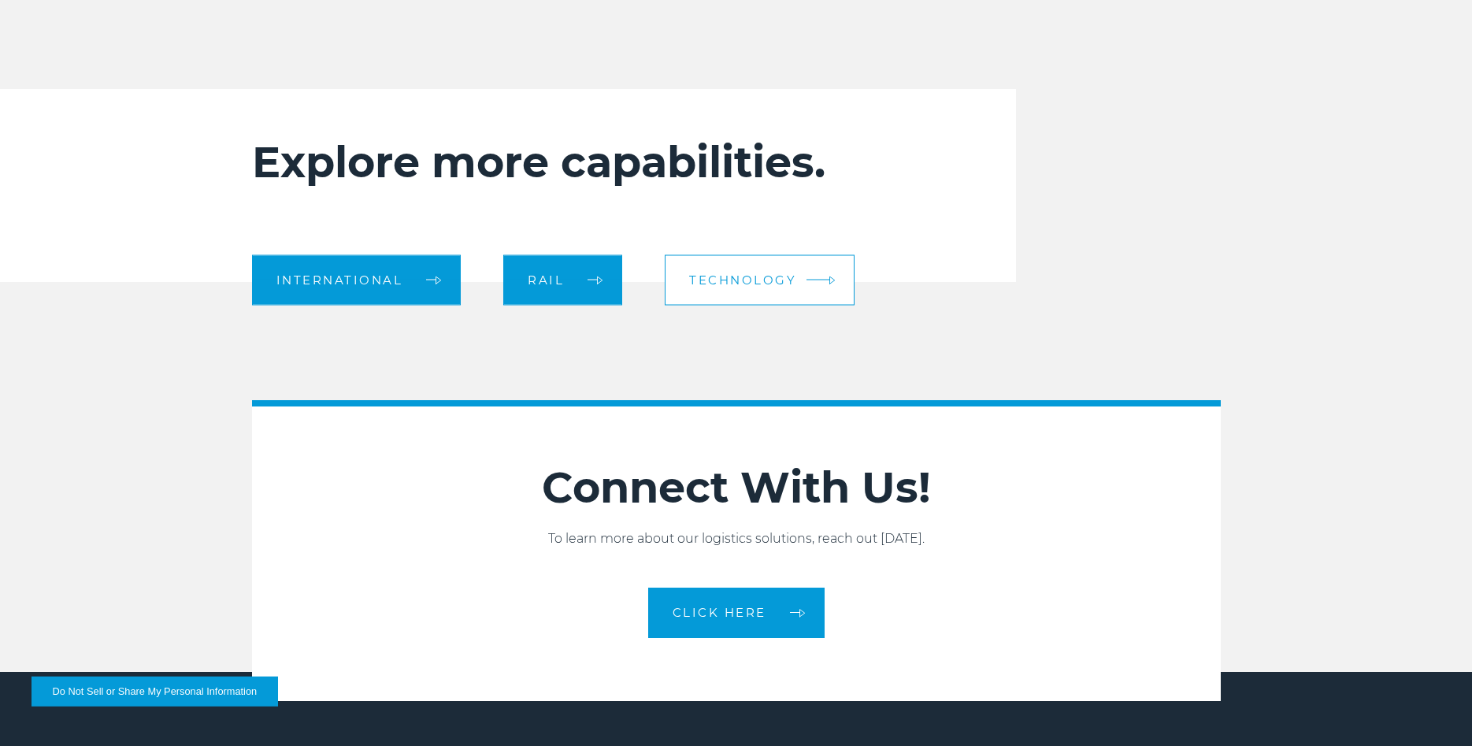
scroll to position [2249, 0]
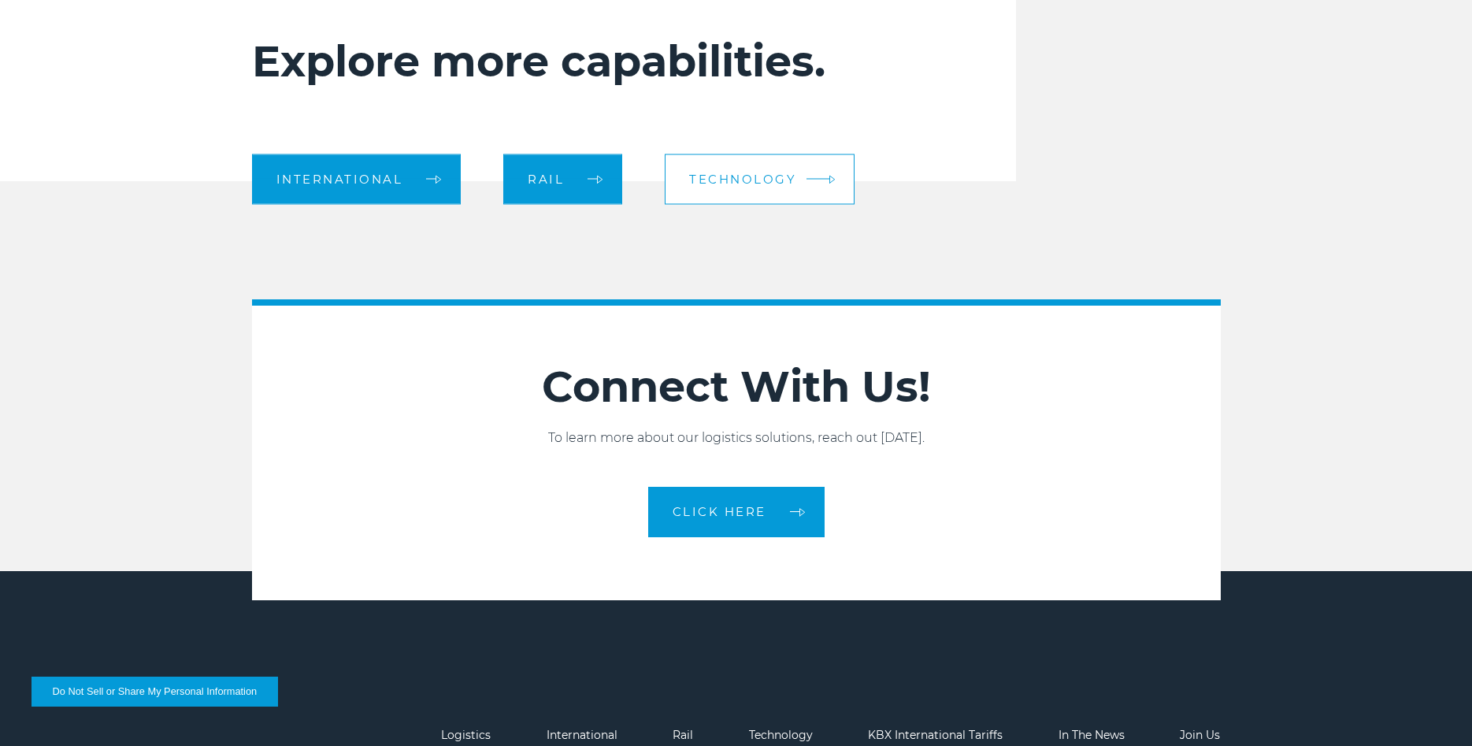
click at [788, 507] on link "CLICK HERE" at bounding box center [736, 512] width 176 height 50
